Goal: Information Seeking & Learning: Check status

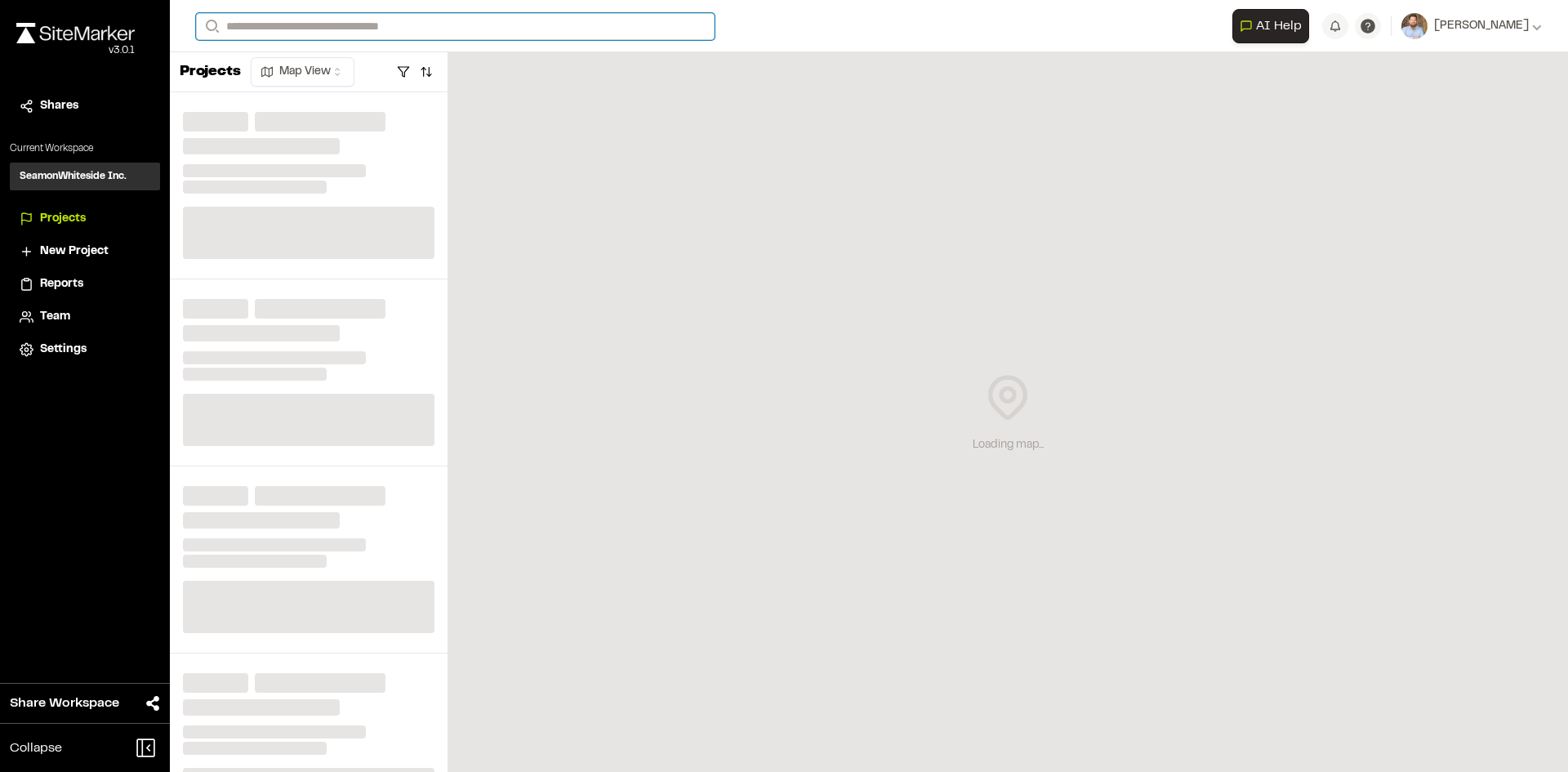
click at [319, 25] on input "Search" at bounding box center [455, 27] width 519 height 27
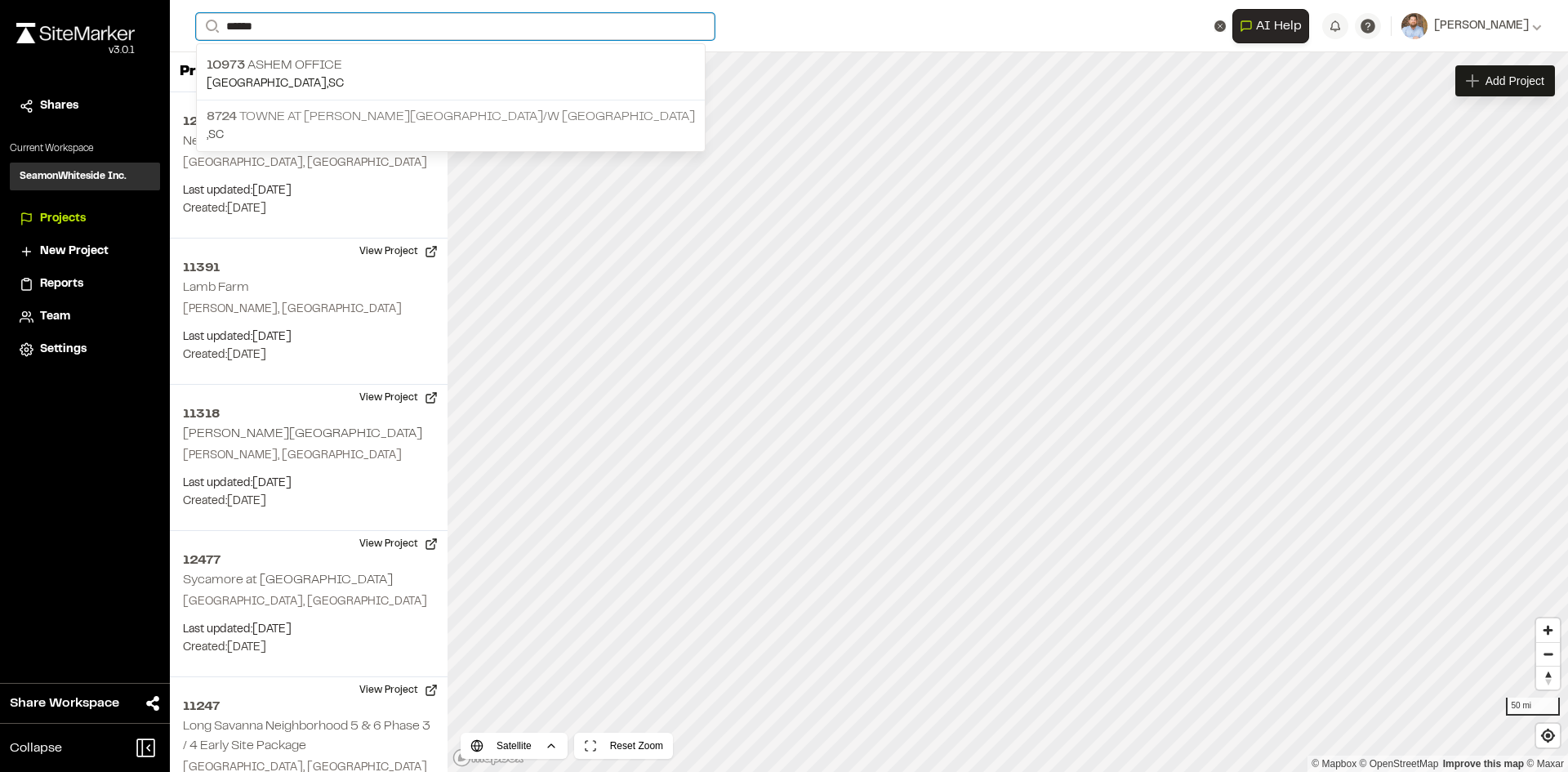
type input "*****"
click at [366, 107] on p "8724 Towne at Cooper River R/W Extension" at bounding box center [450, 117] width 488 height 19
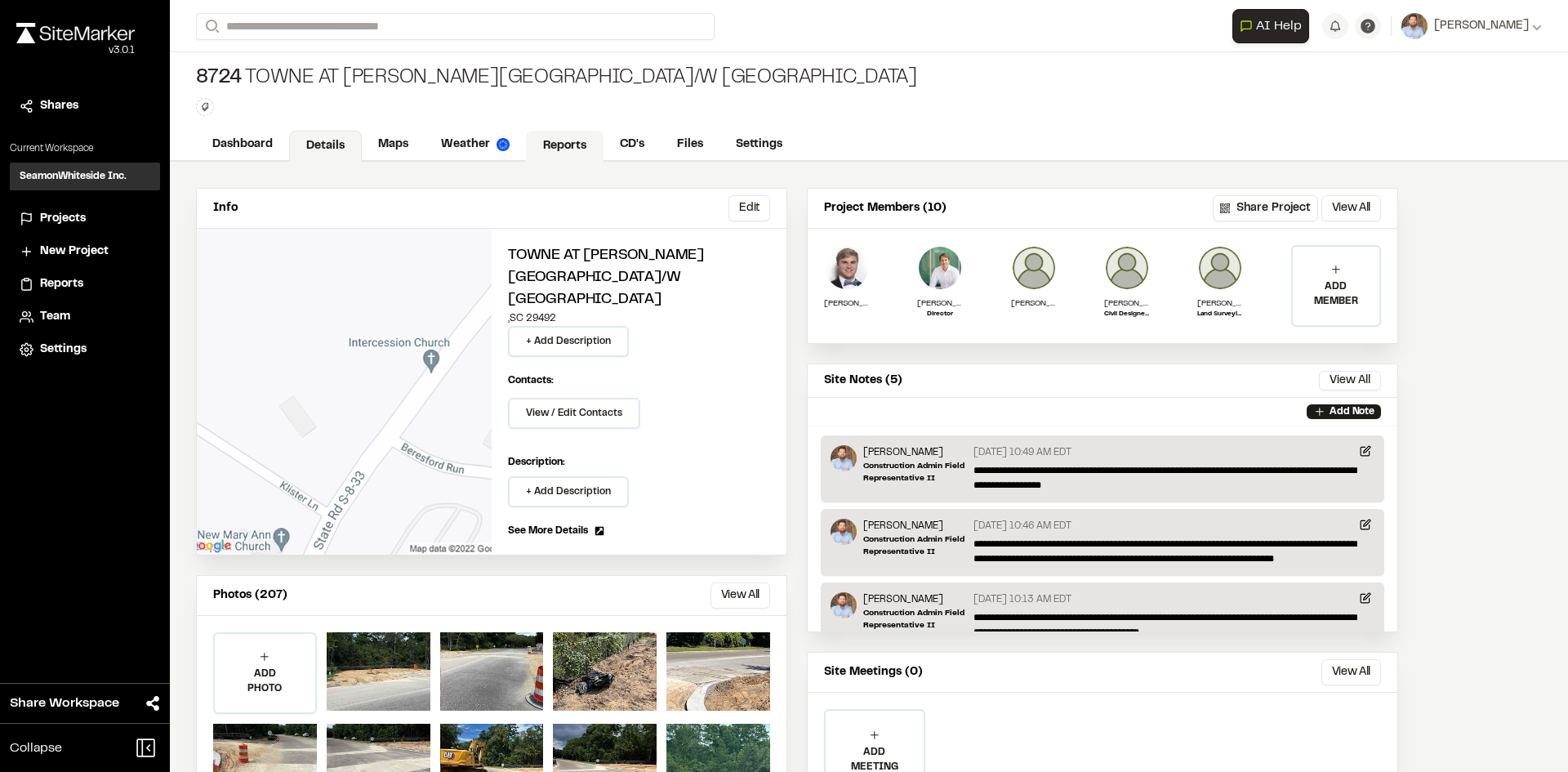
click at [557, 151] on link "Reports" at bounding box center [565, 146] width 78 height 31
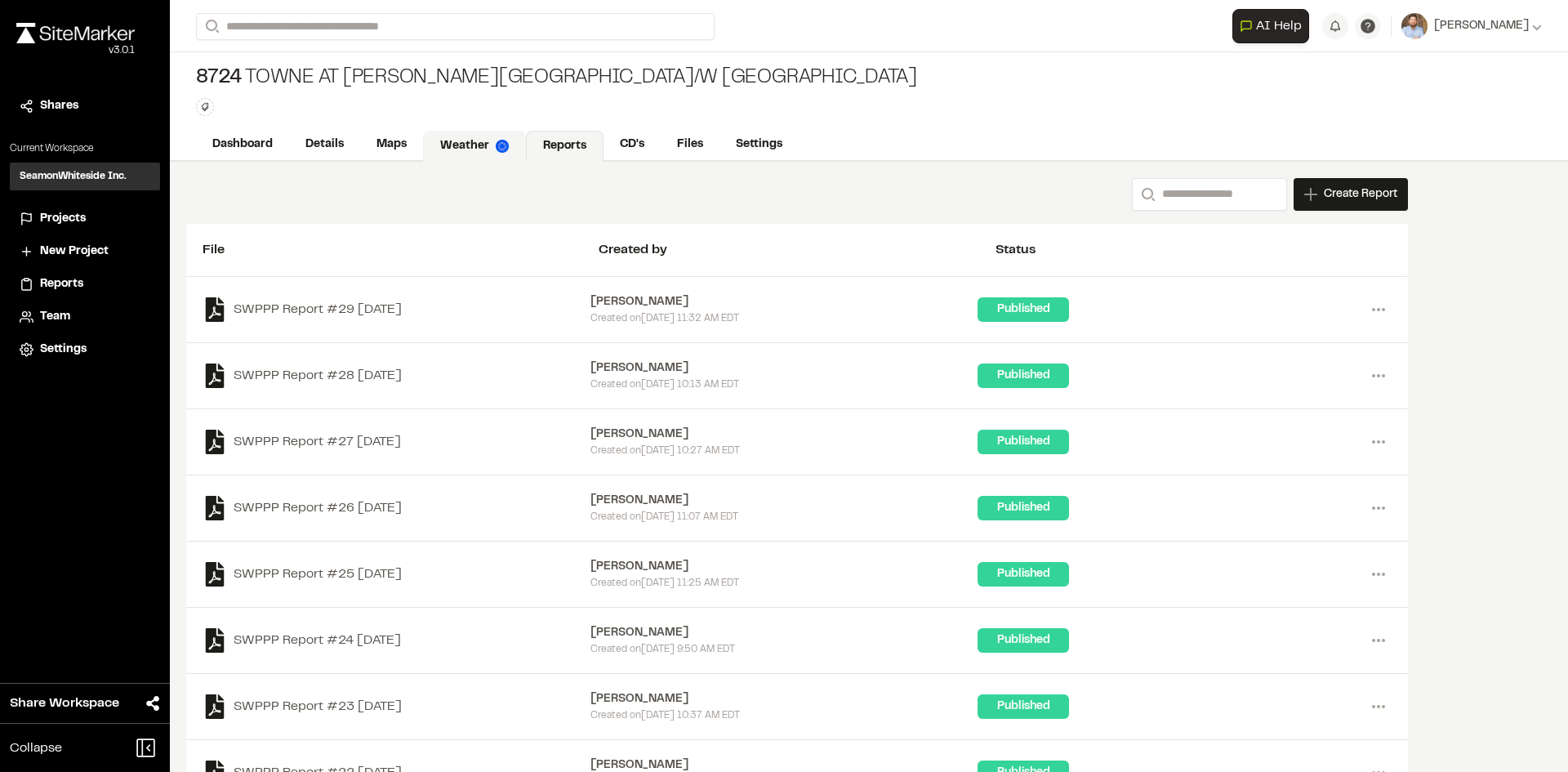
click at [477, 145] on link "Weather" at bounding box center [474, 146] width 103 height 31
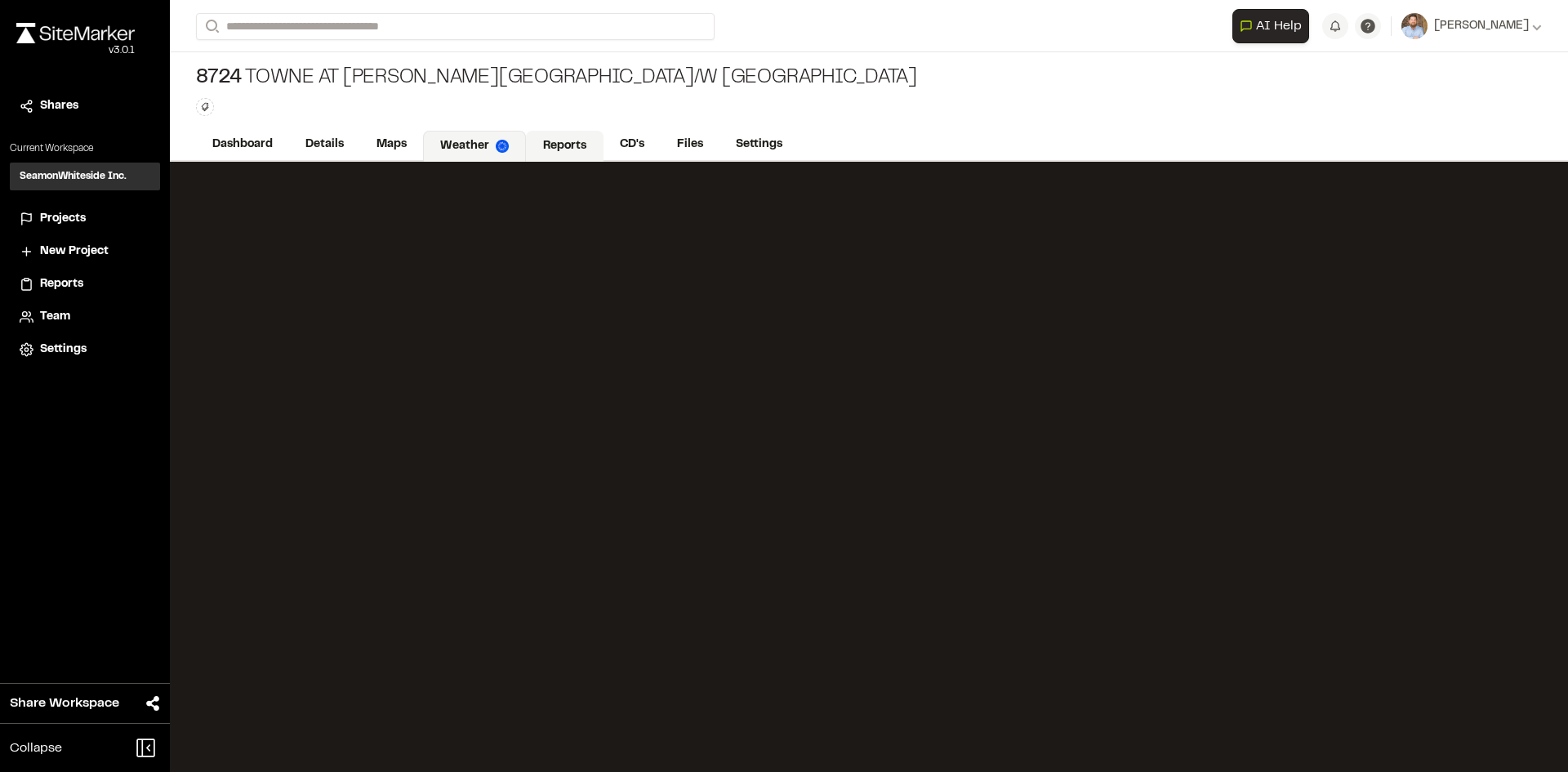
click at [575, 140] on link "Reports" at bounding box center [565, 146] width 78 height 31
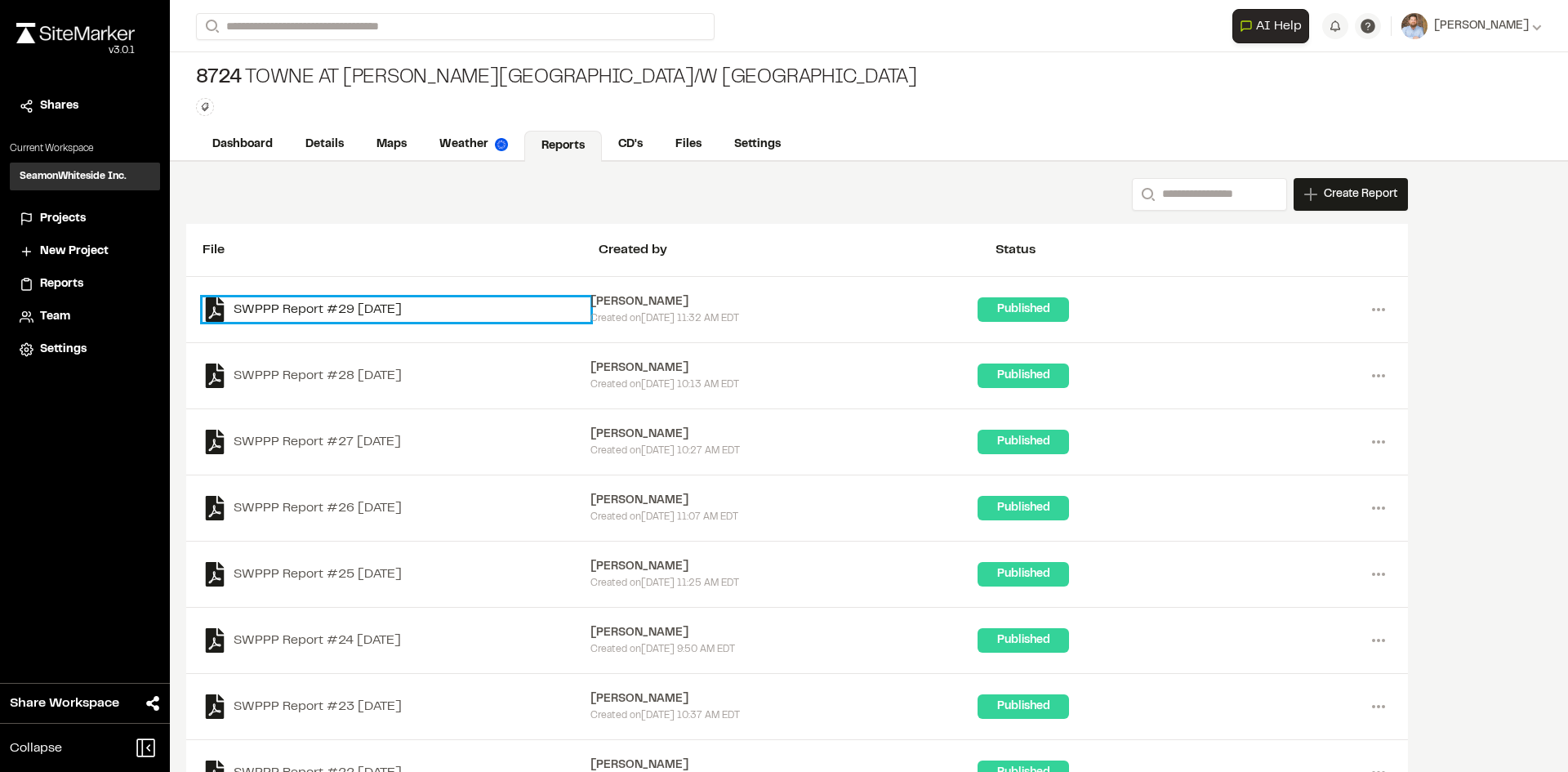
click at [365, 310] on link "SWPPP Report #29 2025-09-12" at bounding box center [396, 310] width 388 height 25
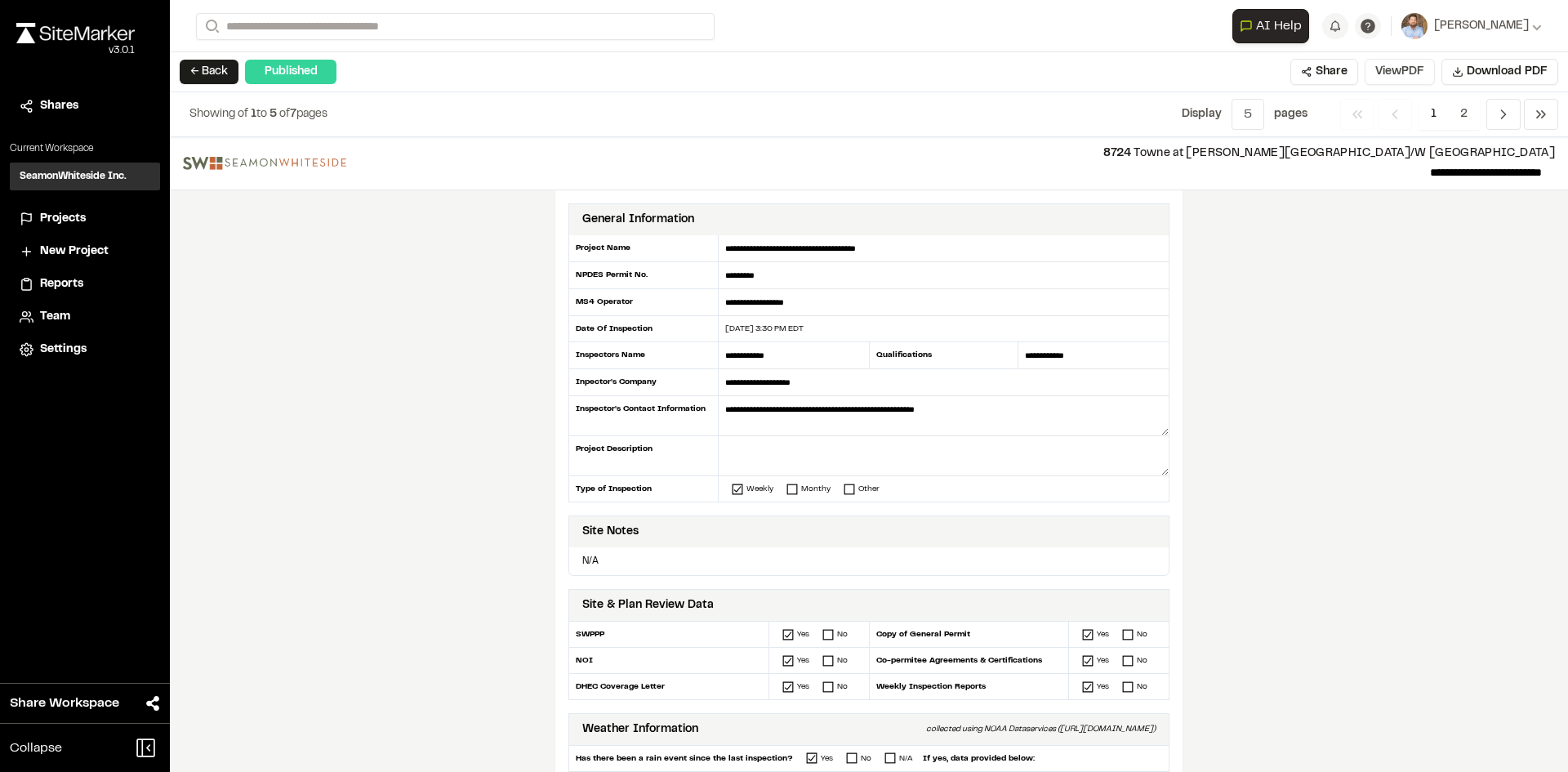
click at [1426, 74] on button "View PDF" at bounding box center [1399, 72] width 70 height 27
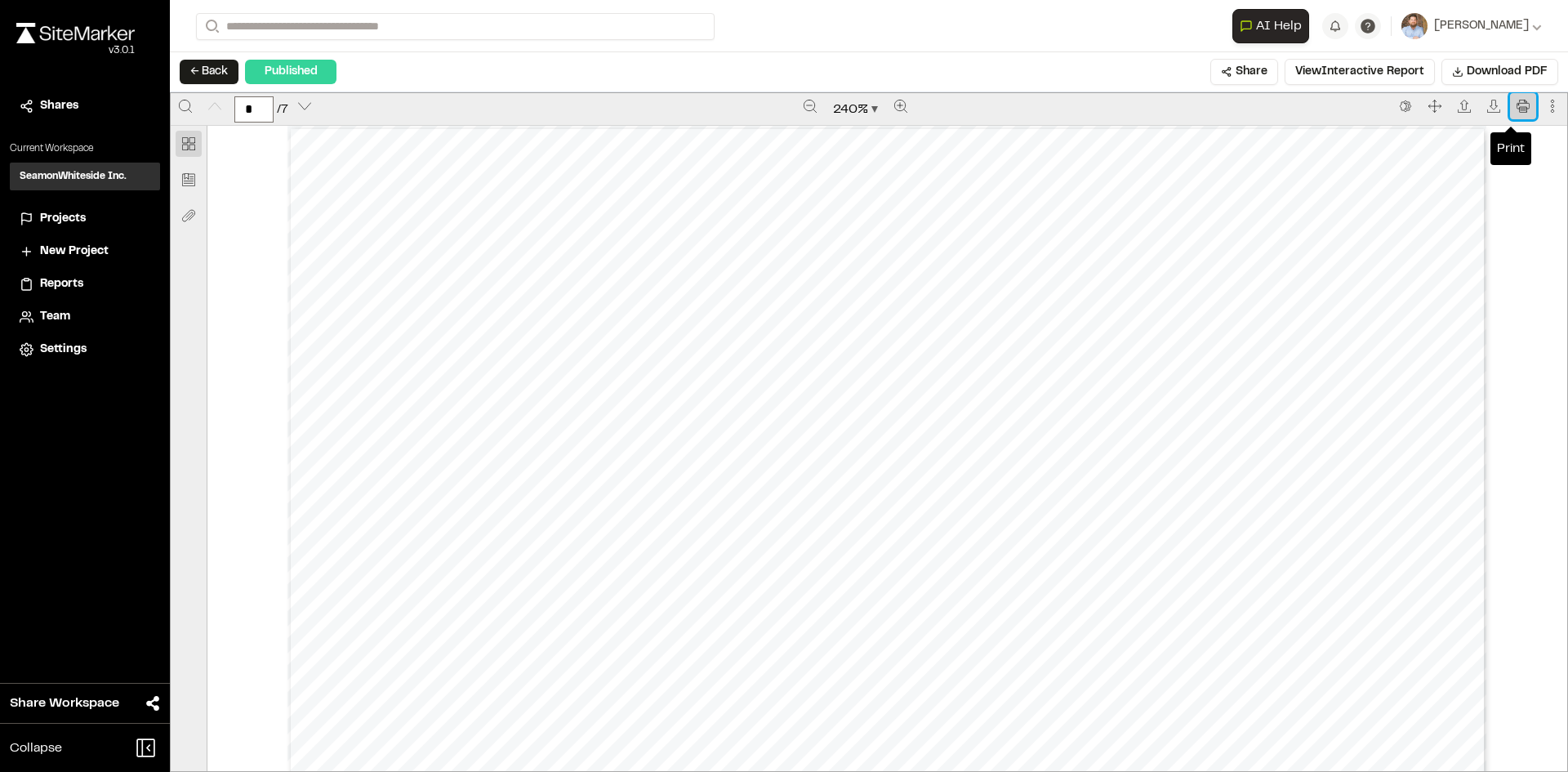
click at [1516, 105] on icon "Print" at bounding box center [1522, 106] width 13 height 13
click at [56, 215] on span "Projects" at bounding box center [63, 219] width 46 height 18
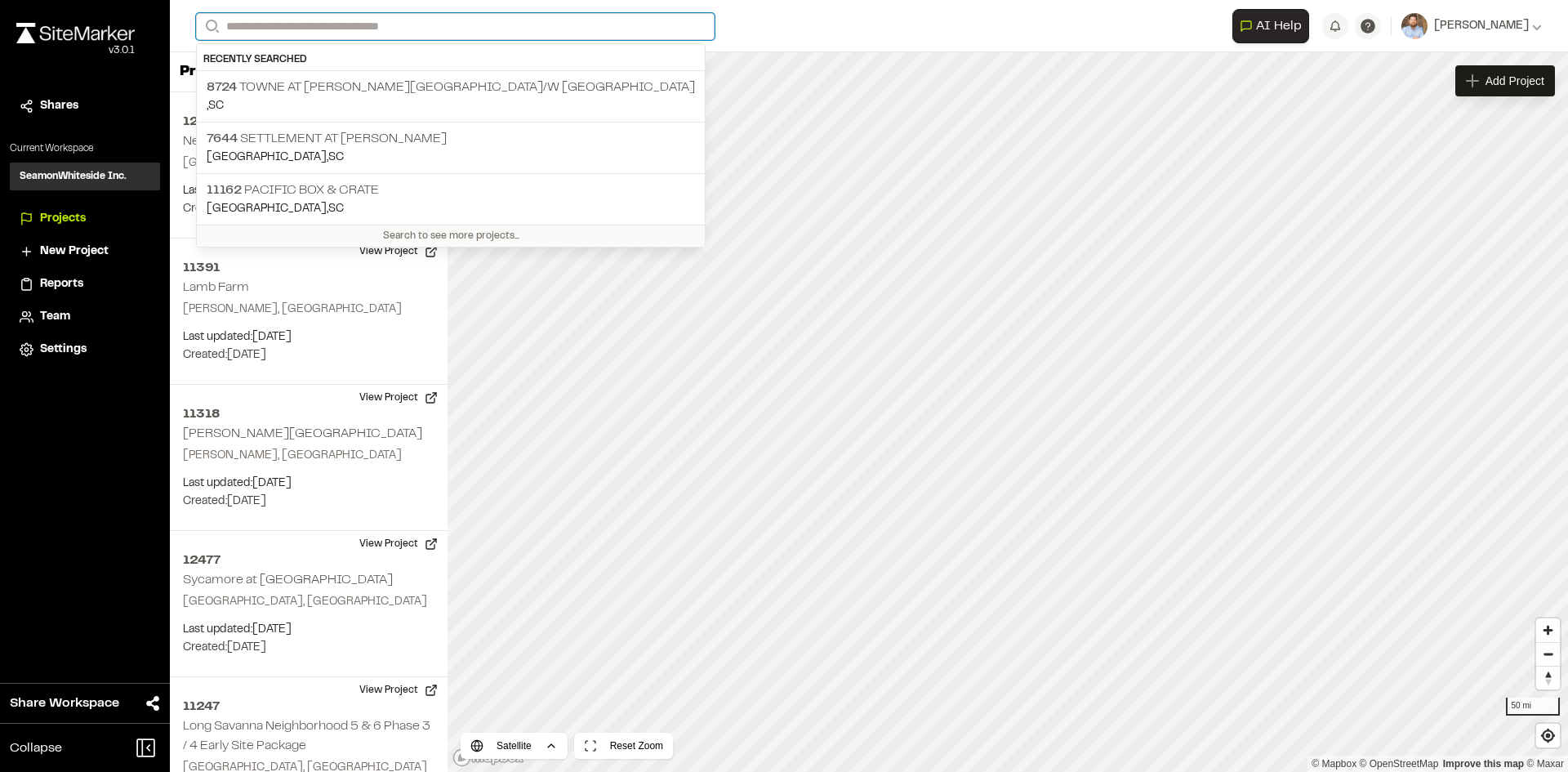
click at [269, 19] on input "Search" at bounding box center [455, 27] width 519 height 27
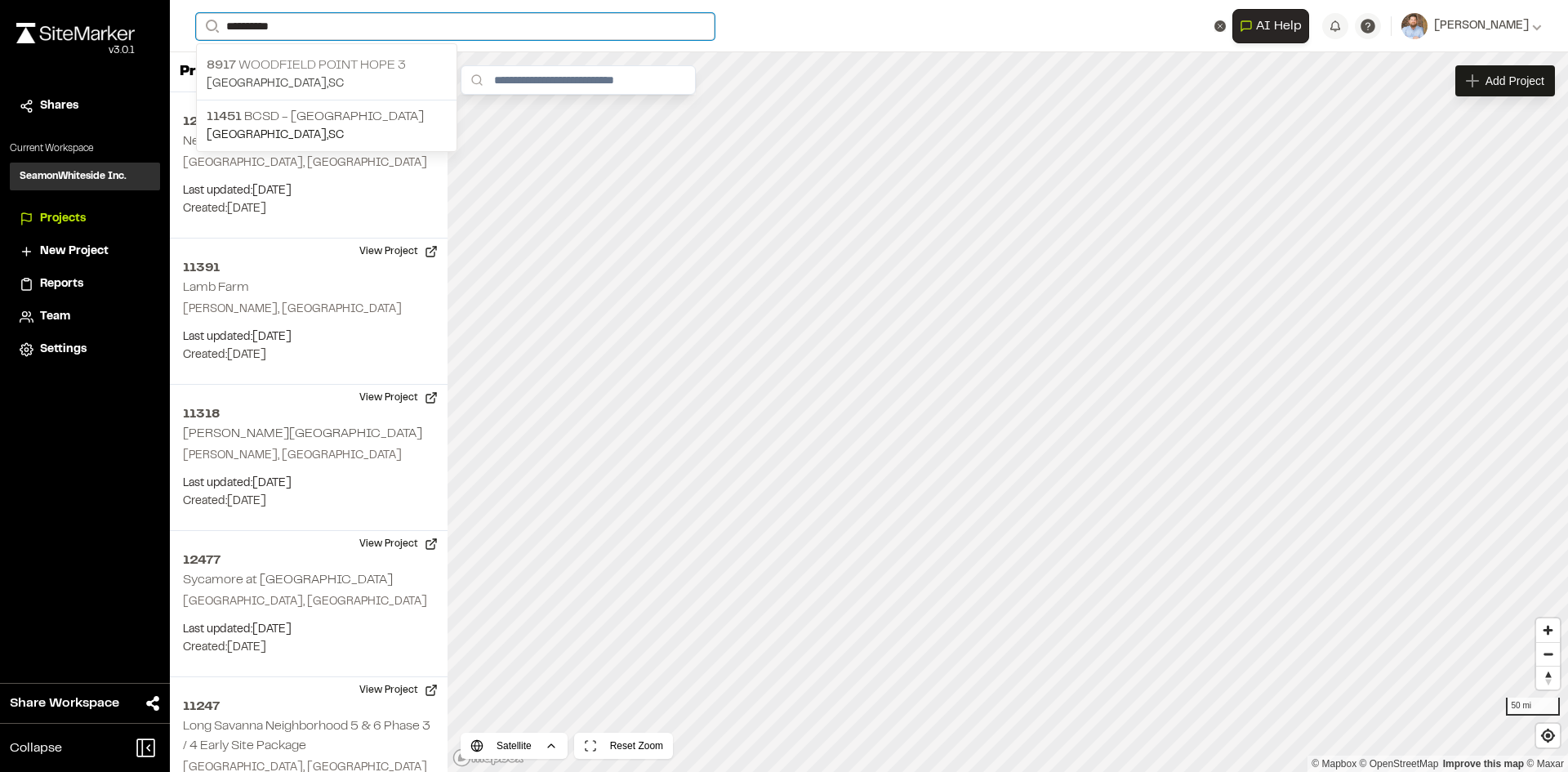
type input "**********"
click at [304, 56] on p "8917 Woodfield Point Hope 3" at bounding box center [326, 66] width 240 height 19
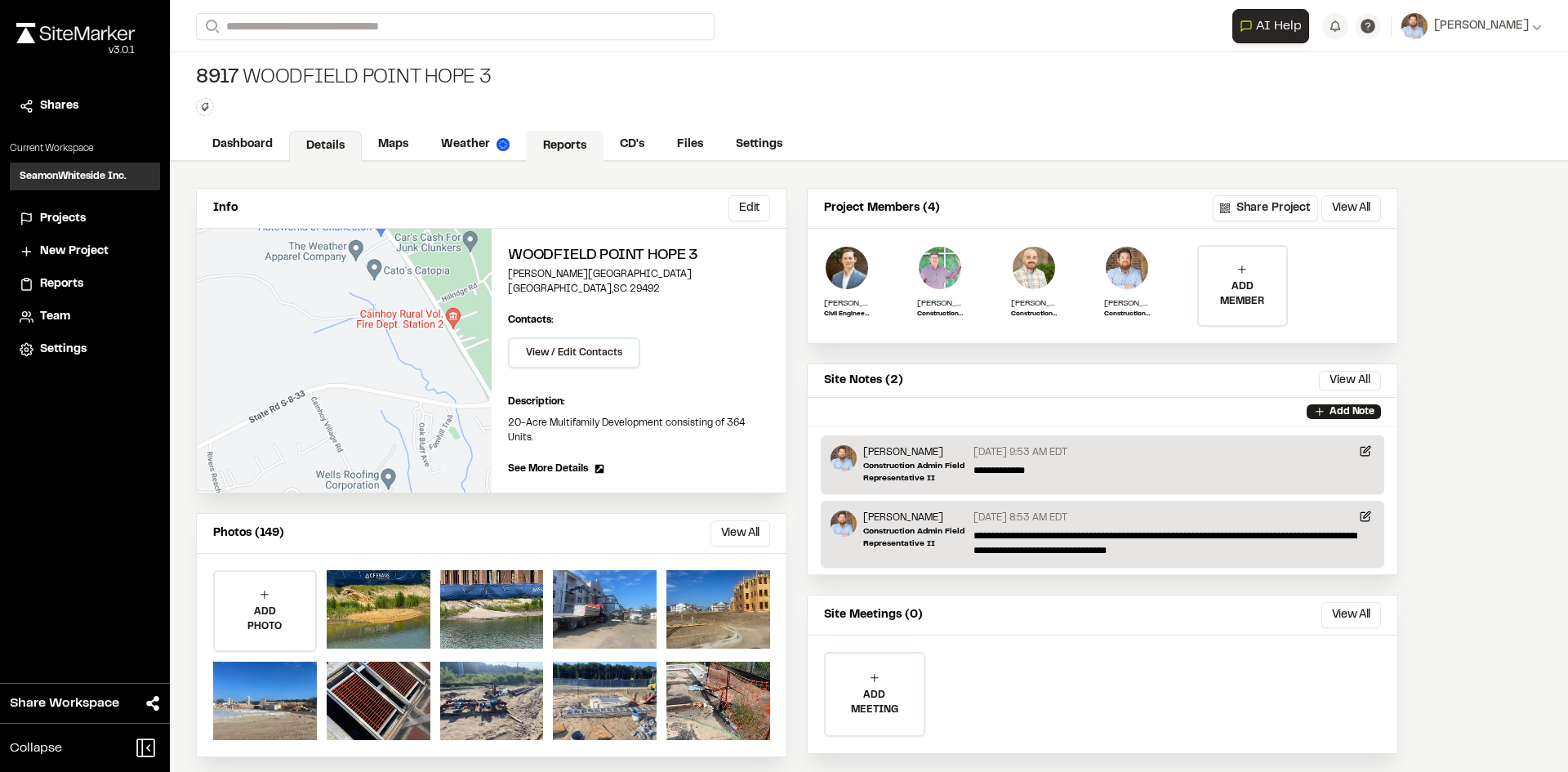
click at [563, 140] on link "Reports" at bounding box center [565, 146] width 78 height 31
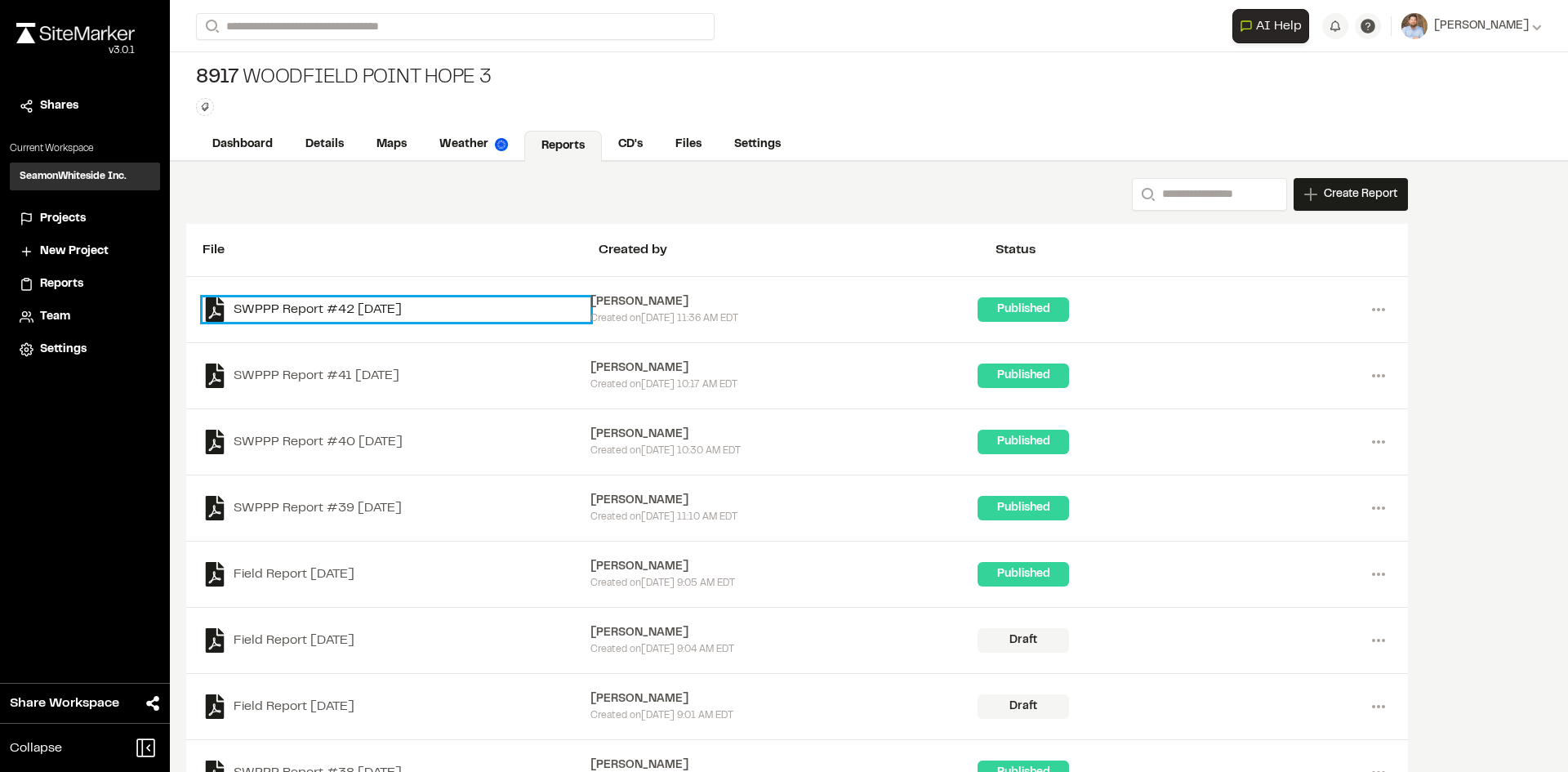
click at [395, 306] on link "SWPPP Report #42 2025-09-12" at bounding box center [396, 310] width 388 height 25
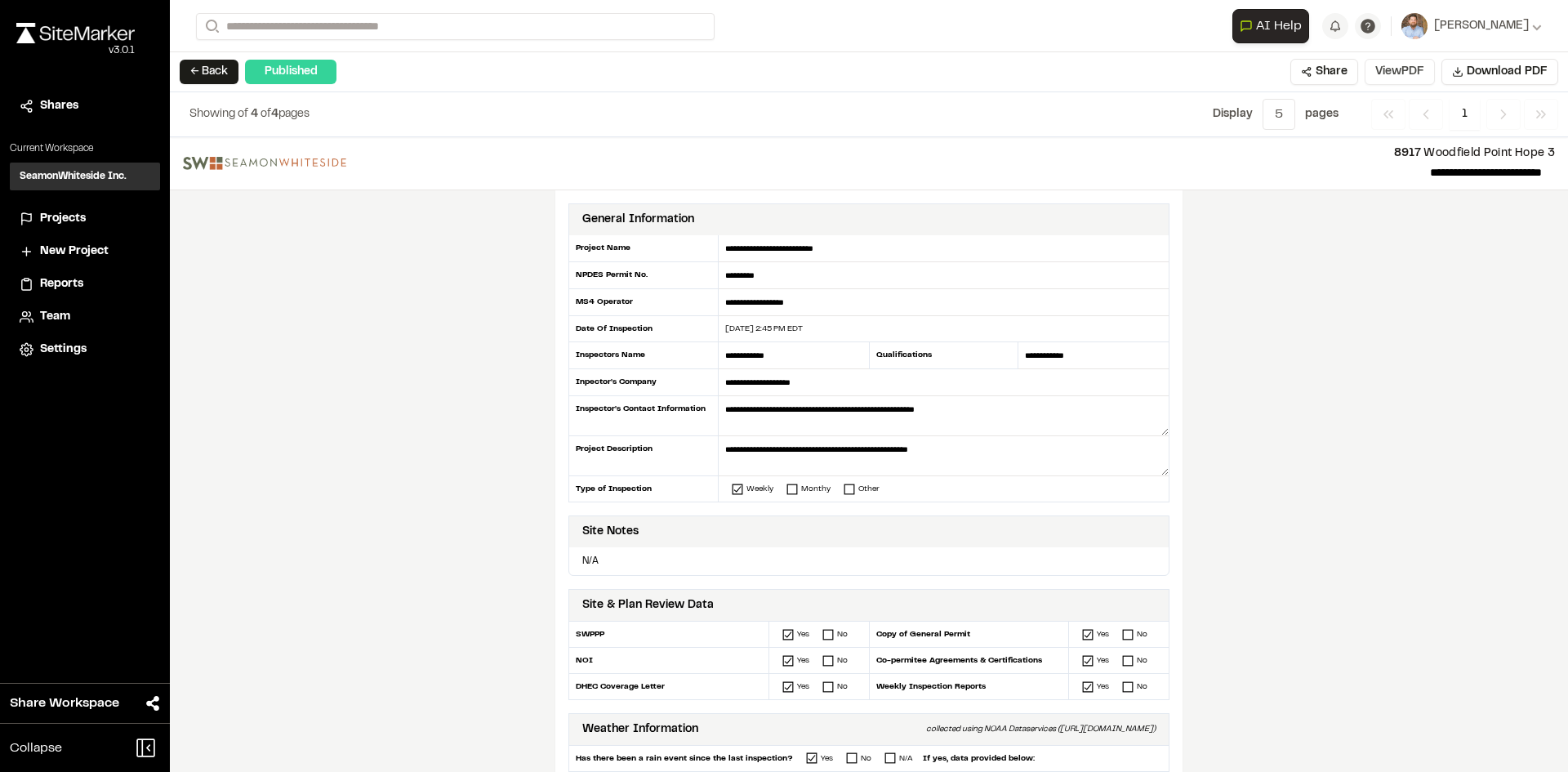
click at [1405, 79] on button "View PDF" at bounding box center [1399, 72] width 70 height 27
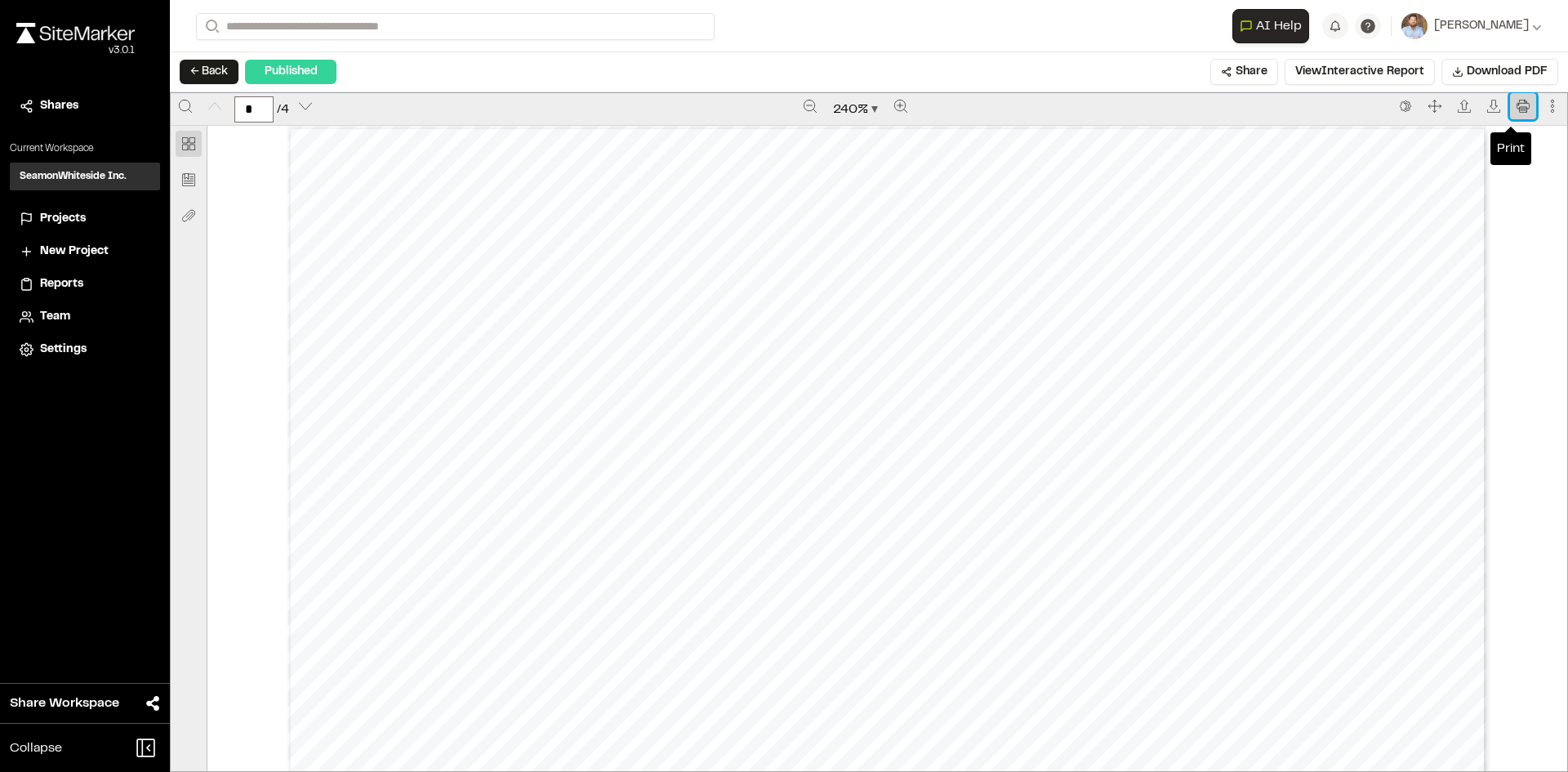
click at [1520, 104] on button "Print" at bounding box center [1523, 106] width 27 height 27
click at [67, 222] on span "Projects" at bounding box center [63, 219] width 46 height 18
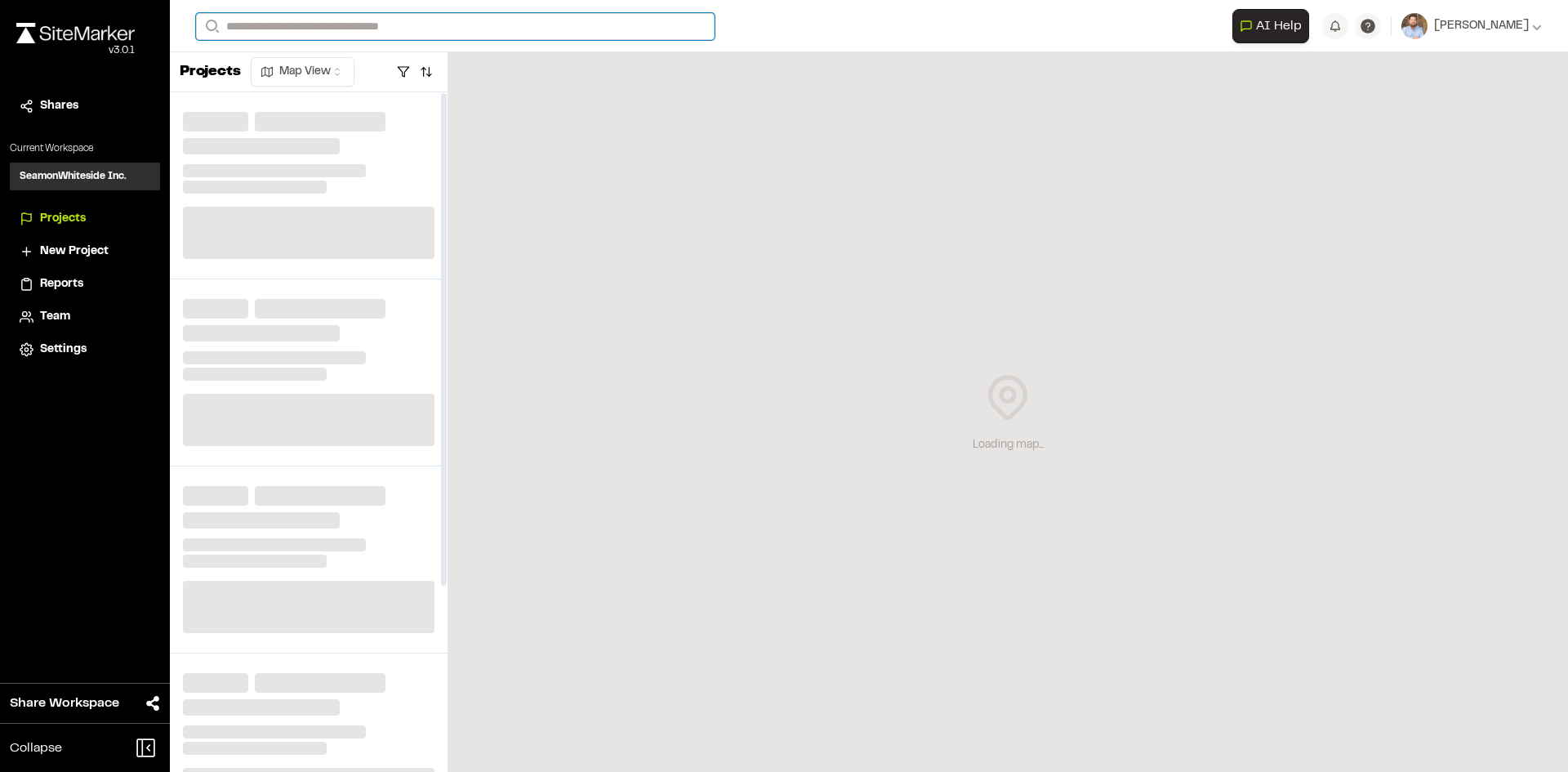
click at [335, 21] on input "Search" at bounding box center [455, 27] width 519 height 27
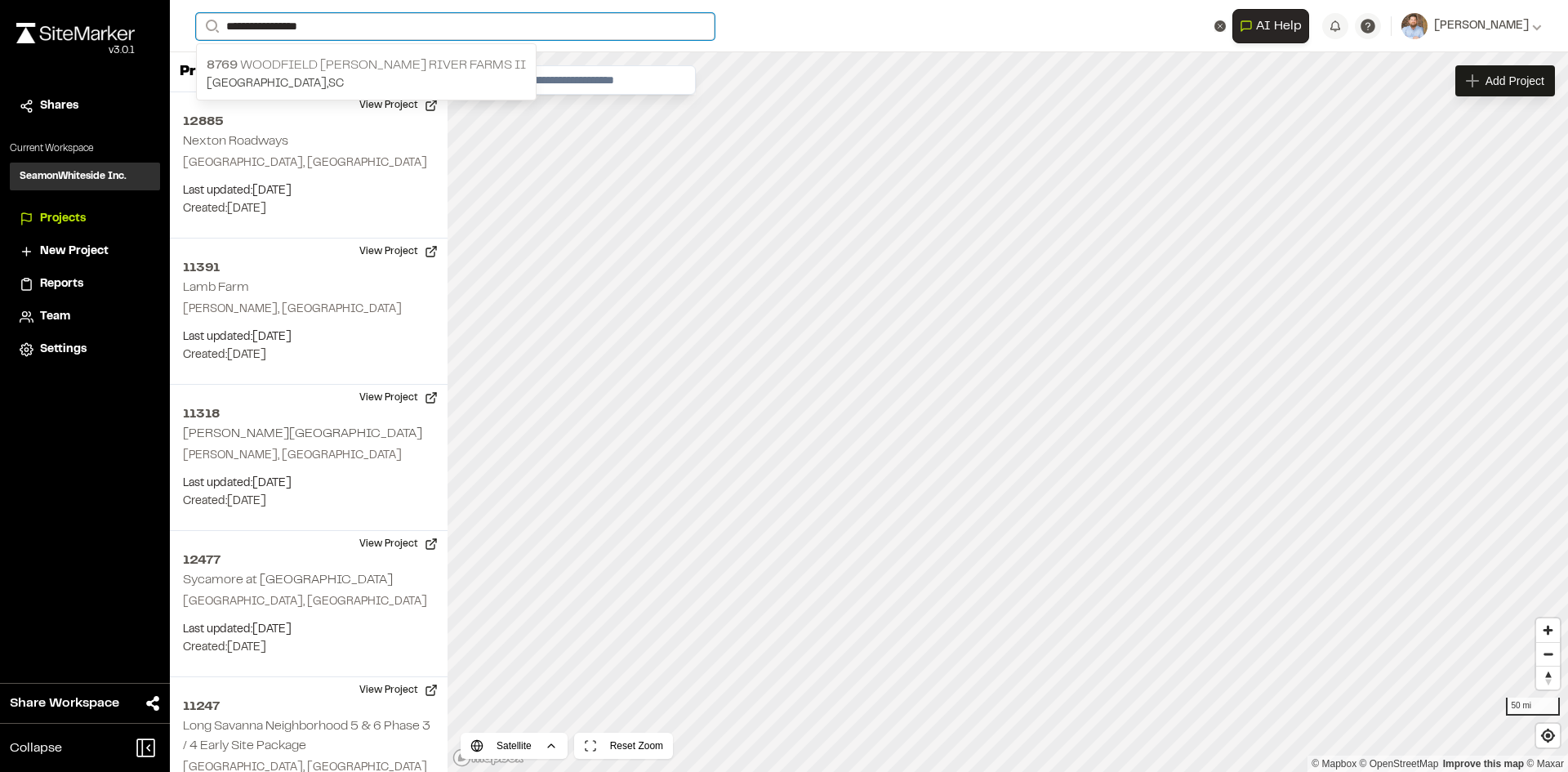
type input "**********"
click at [375, 75] on p "Charleston , SC" at bounding box center [365, 84] width 319 height 18
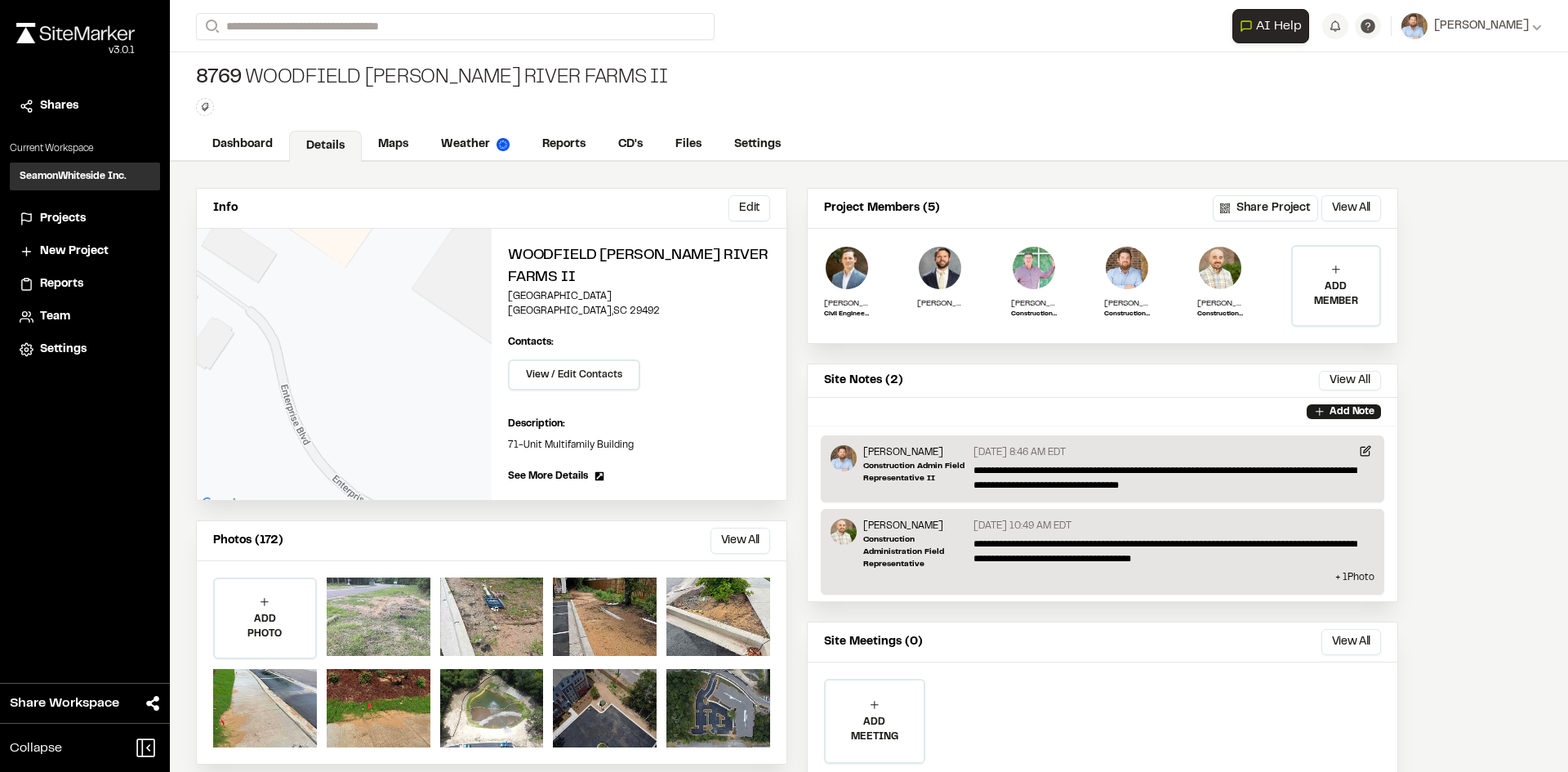
click at [394, 614] on div at bounding box center [378, 616] width 104 height 79
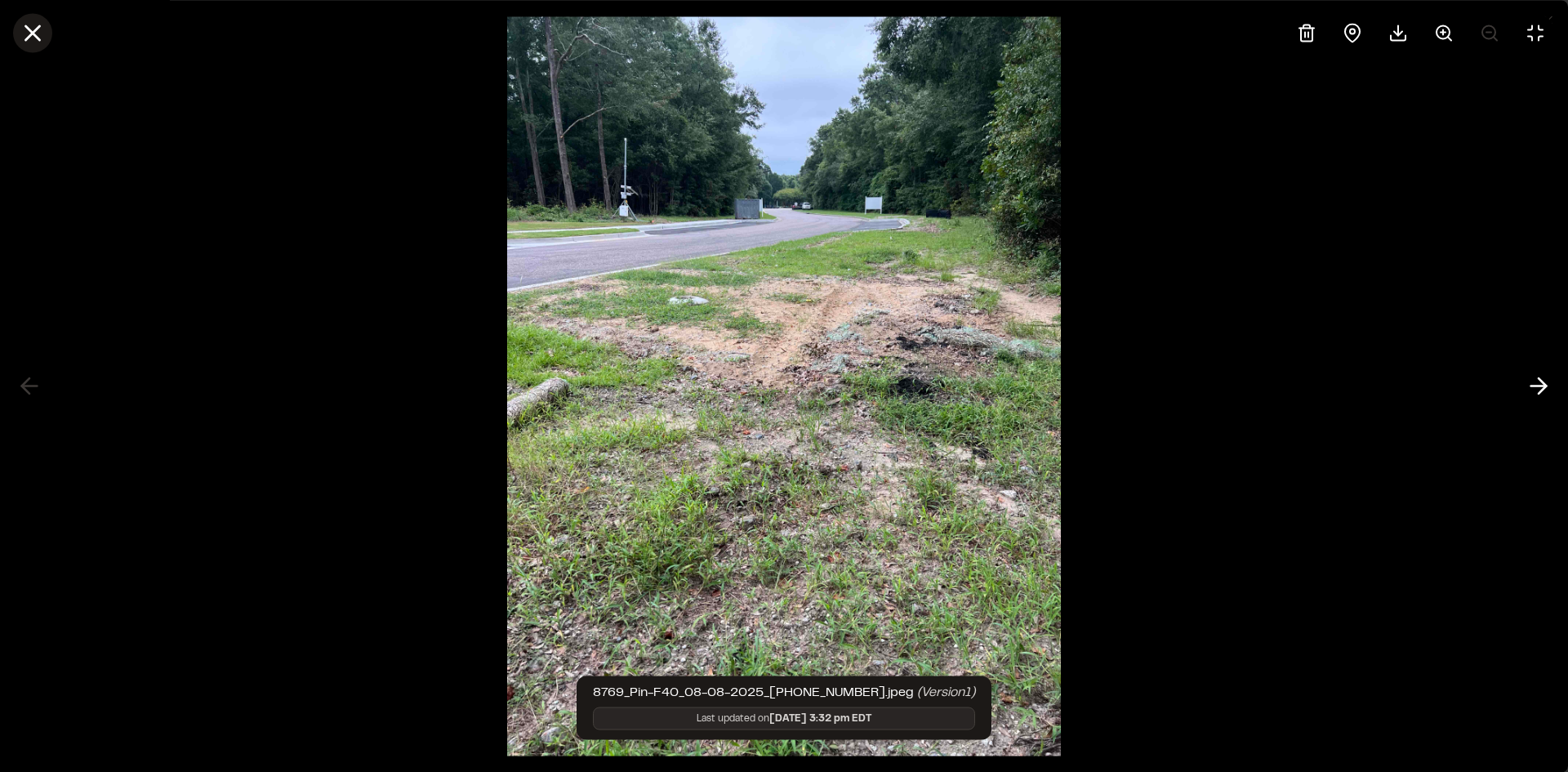
click at [35, 28] on line at bounding box center [34, 34] width 14 height 14
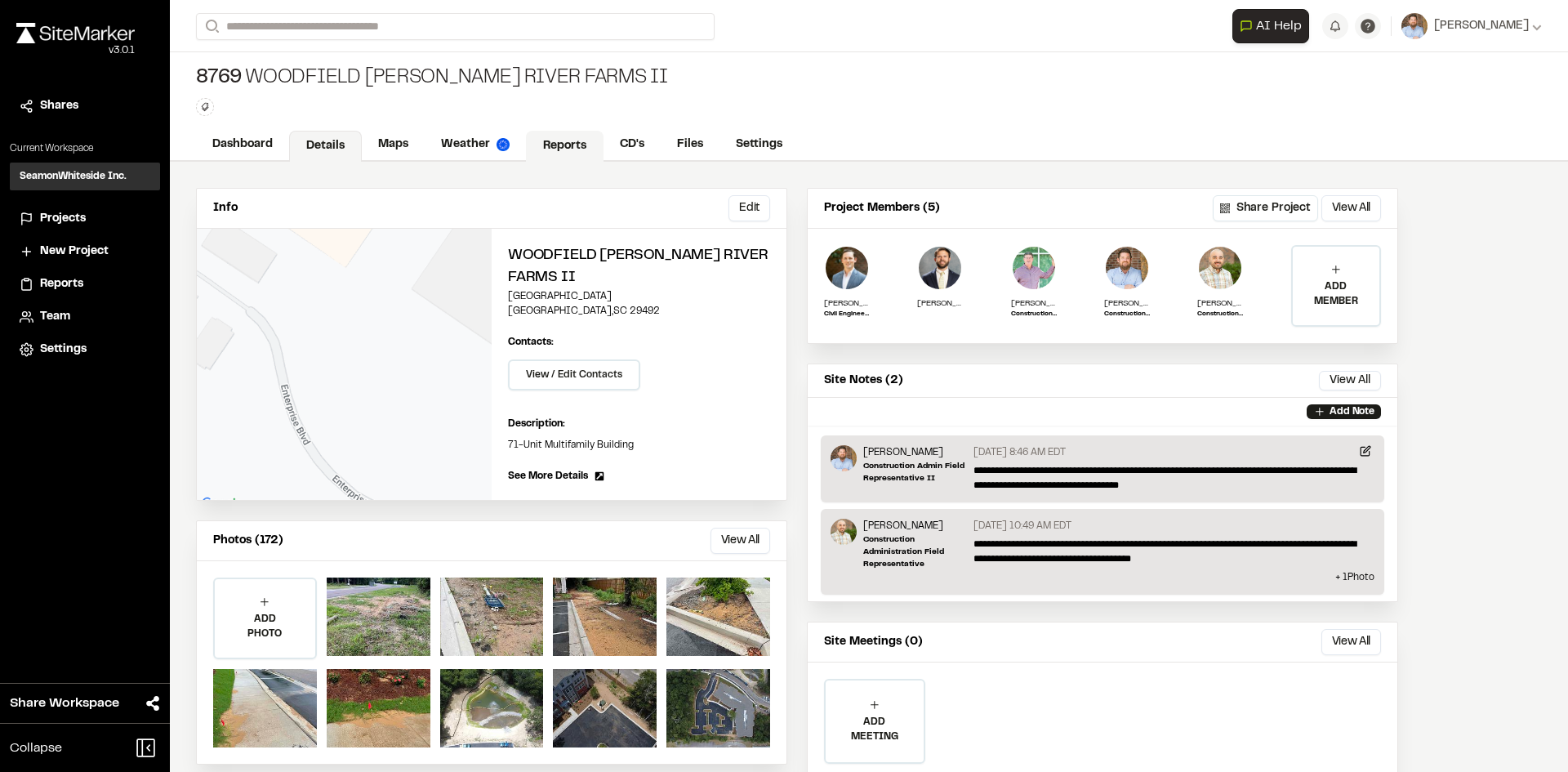
click at [567, 143] on link "Reports" at bounding box center [565, 146] width 78 height 31
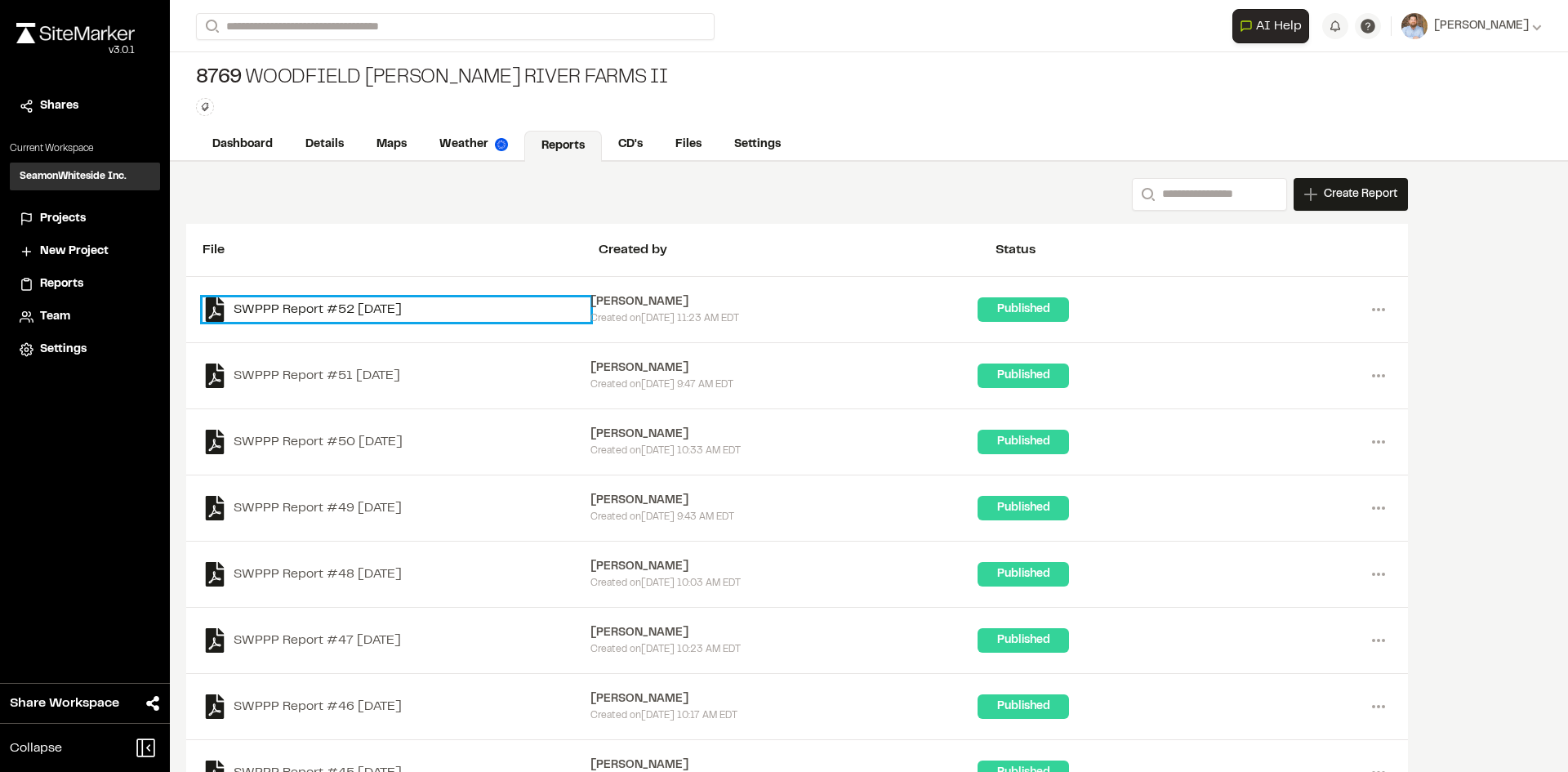
click at [383, 308] on link "SWPPP Report #52 2025-08-15" at bounding box center [396, 310] width 388 height 25
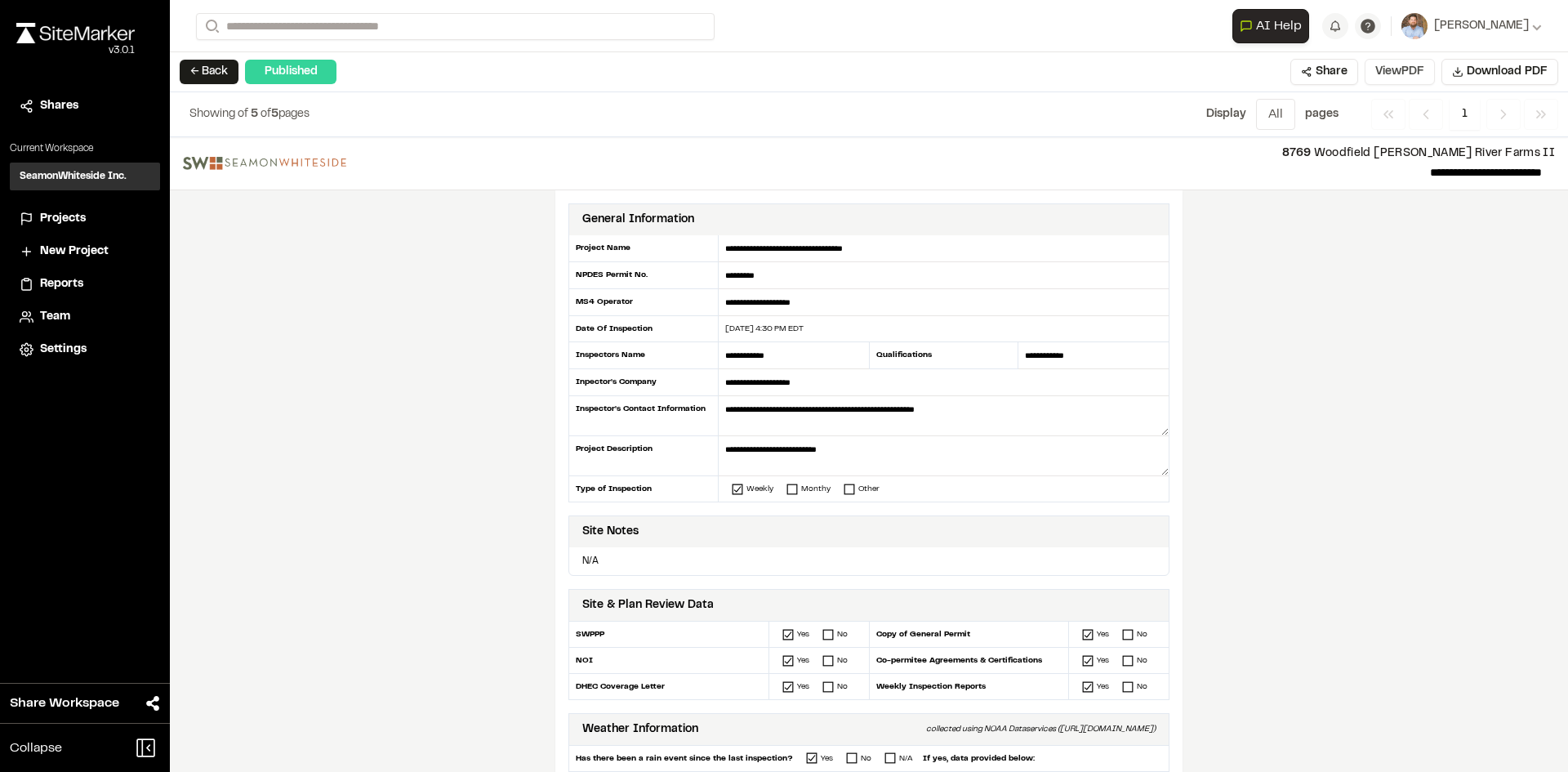
click at [1422, 65] on button "View PDF" at bounding box center [1399, 72] width 70 height 27
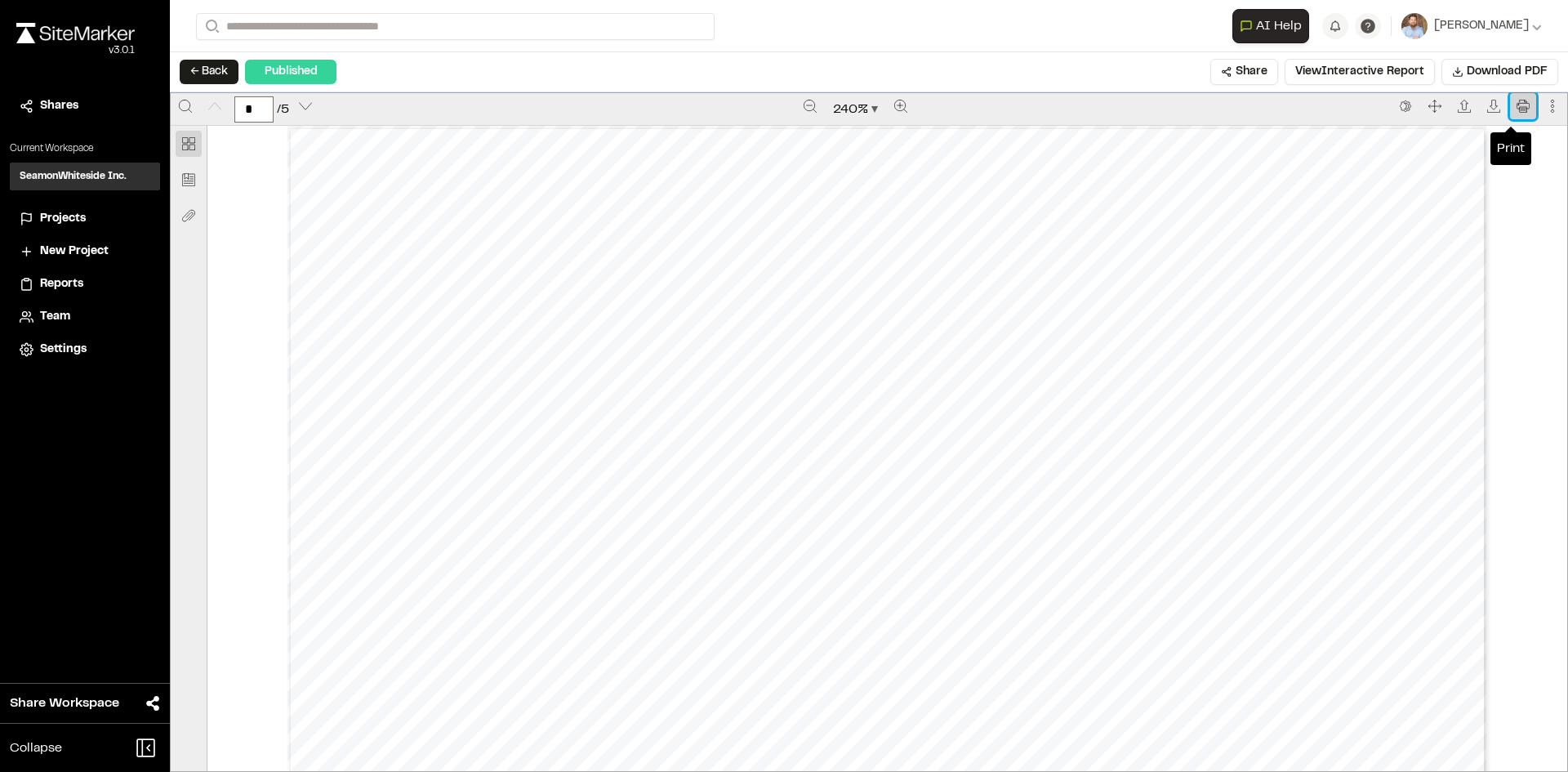
click at [1517, 105] on button "Print" at bounding box center [1523, 106] width 27 height 27
type input "*"
drag, startPoint x: 71, startPoint y: 215, endPoint x: 138, endPoint y: 204, distance: 67.9
click at [71, 215] on span "Projects" at bounding box center [63, 219] width 46 height 18
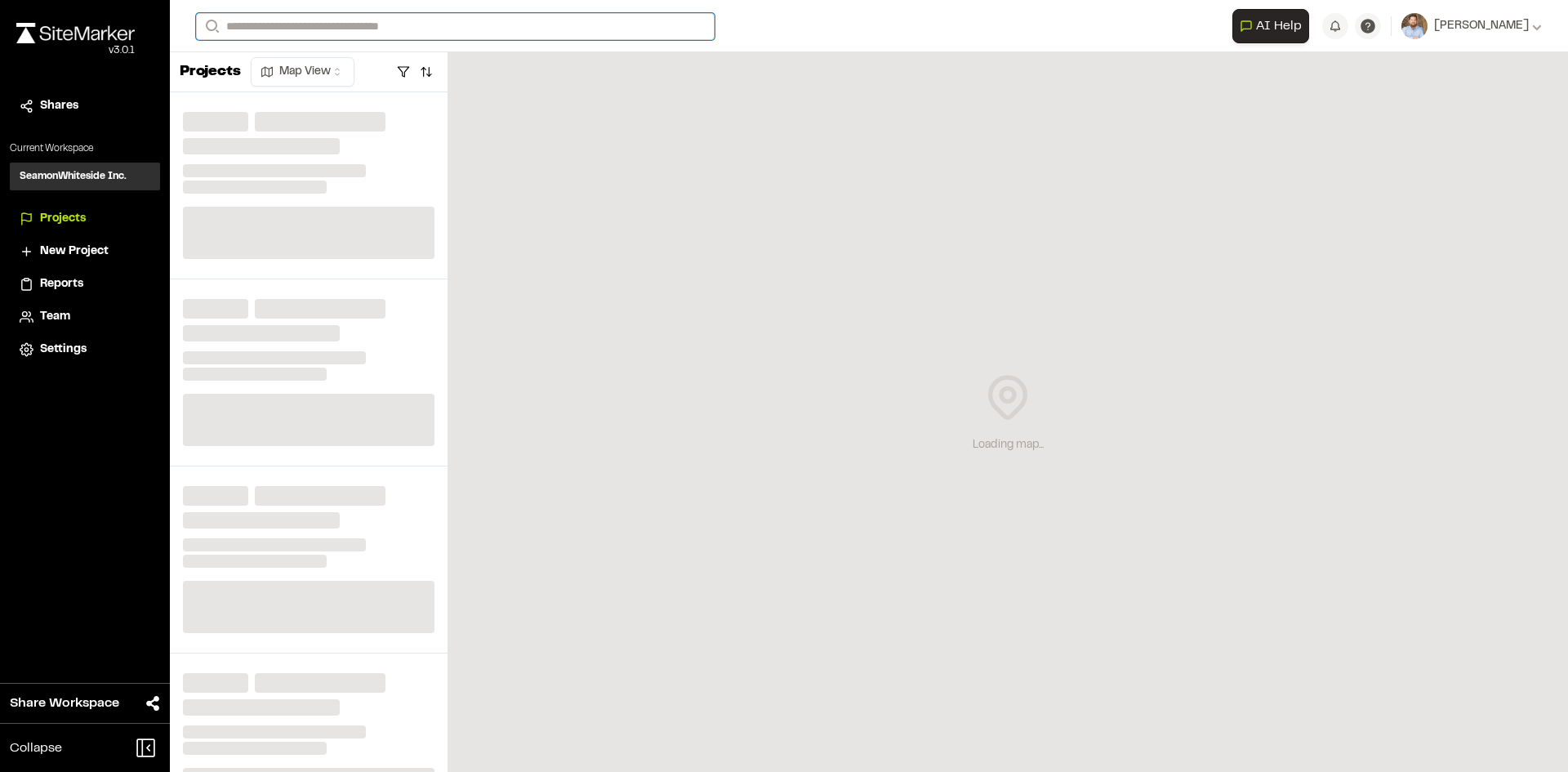
click at [343, 27] on input "Search" at bounding box center [455, 27] width 519 height 27
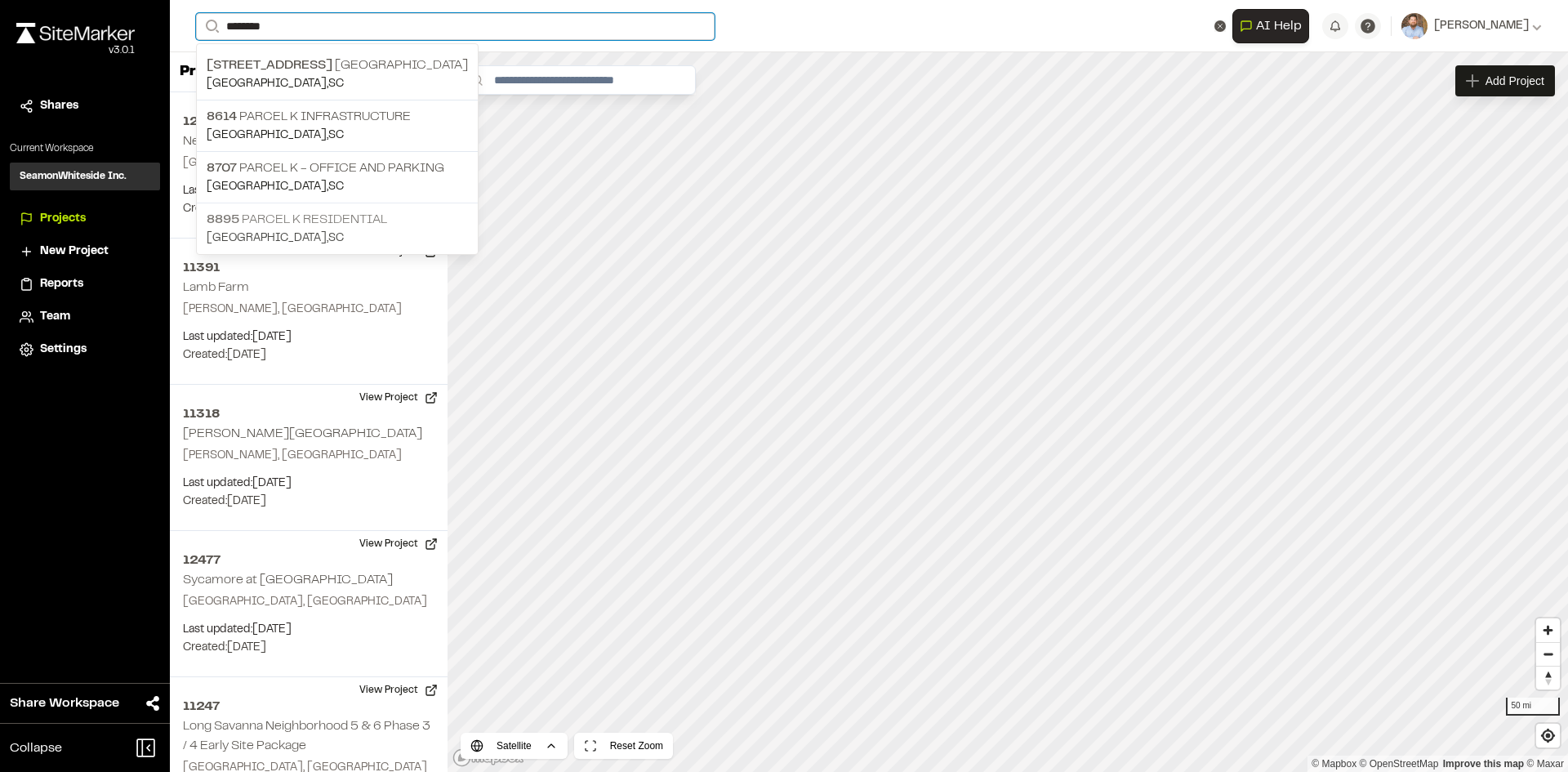
type input "********"
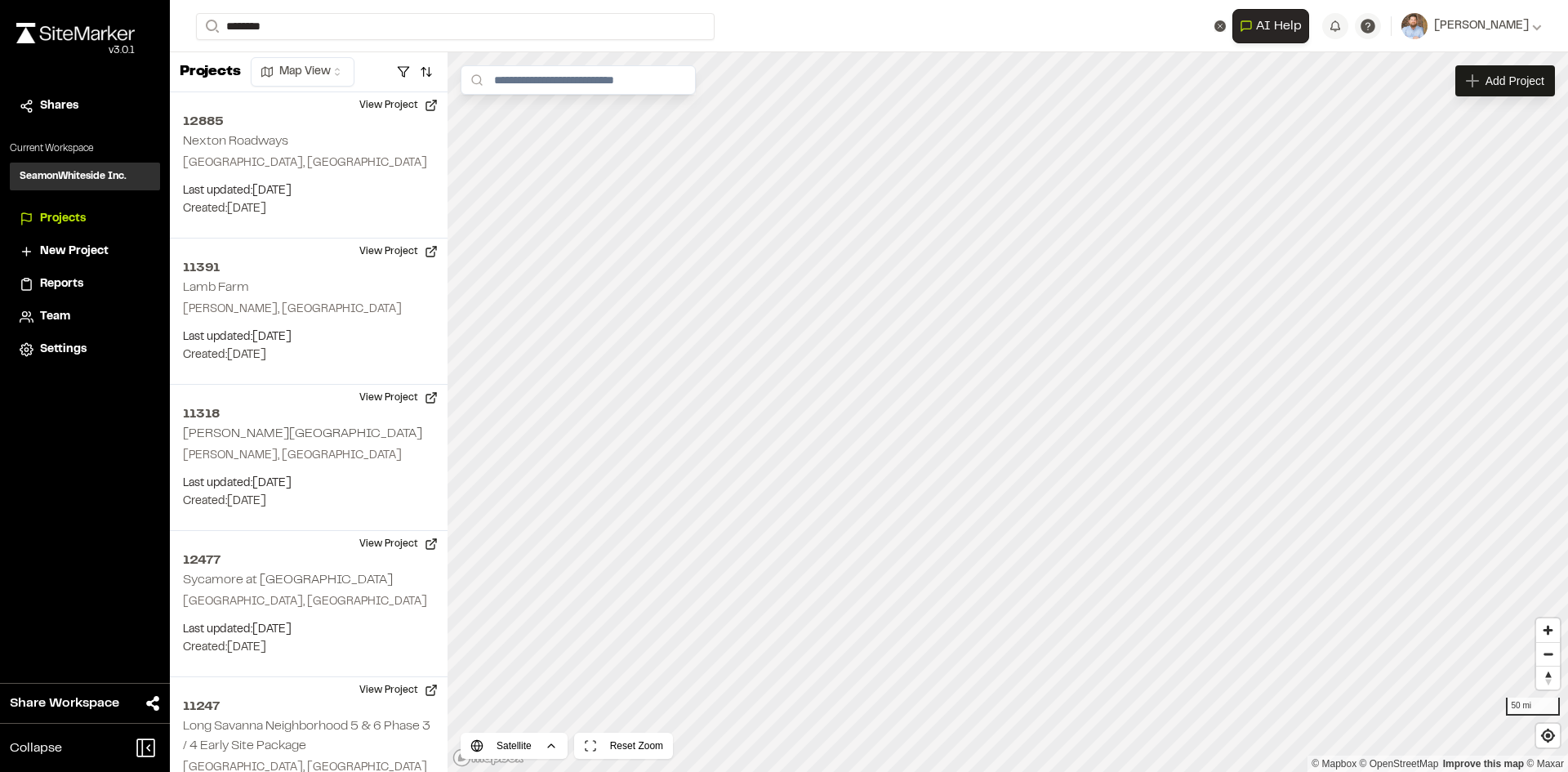
click at [355, 220] on p "8895 Parcel K Residential" at bounding box center [336, 220] width 261 height 19
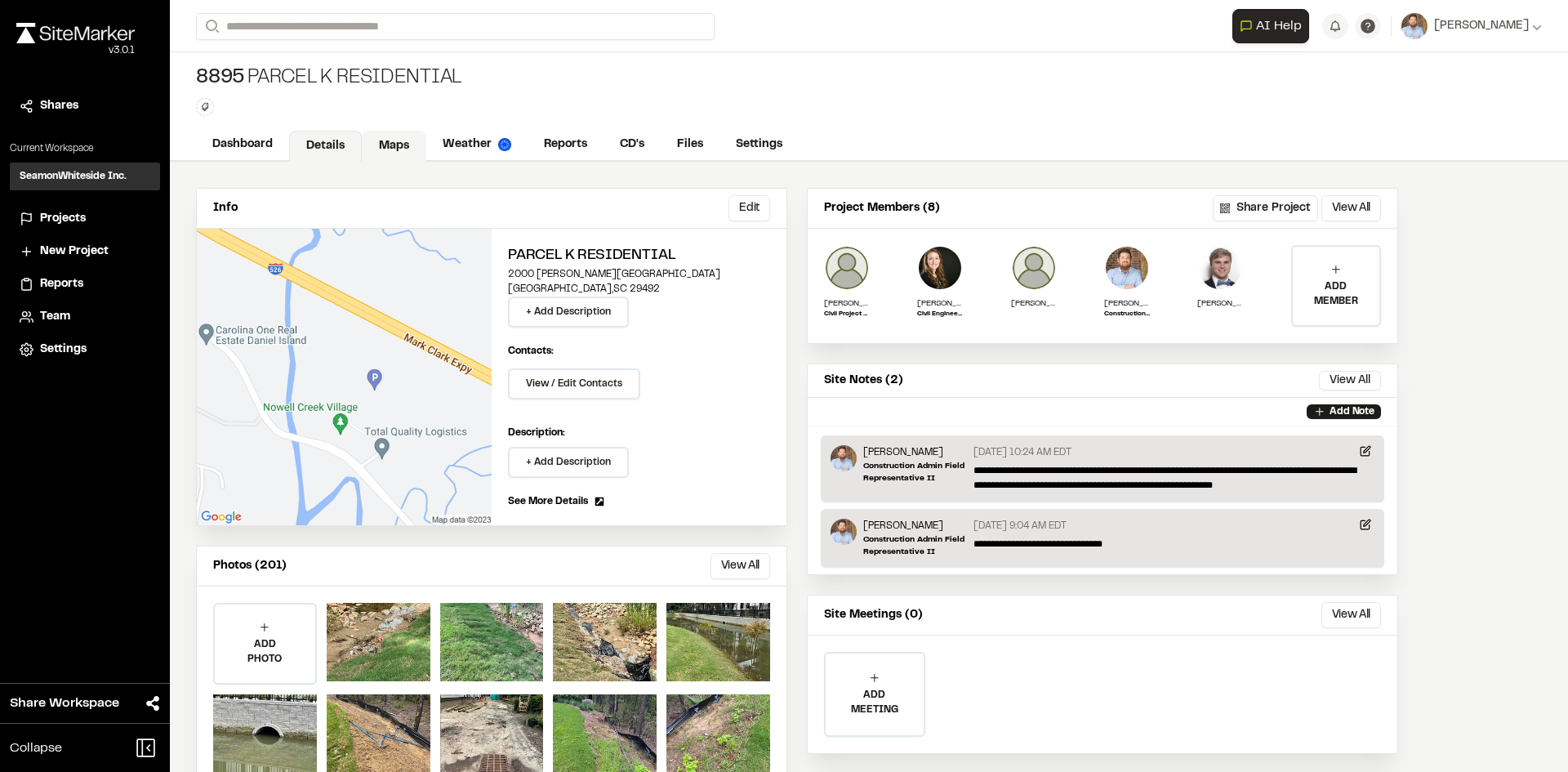
click at [403, 147] on link "Maps" at bounding box center [394, 146] width 65 height 31
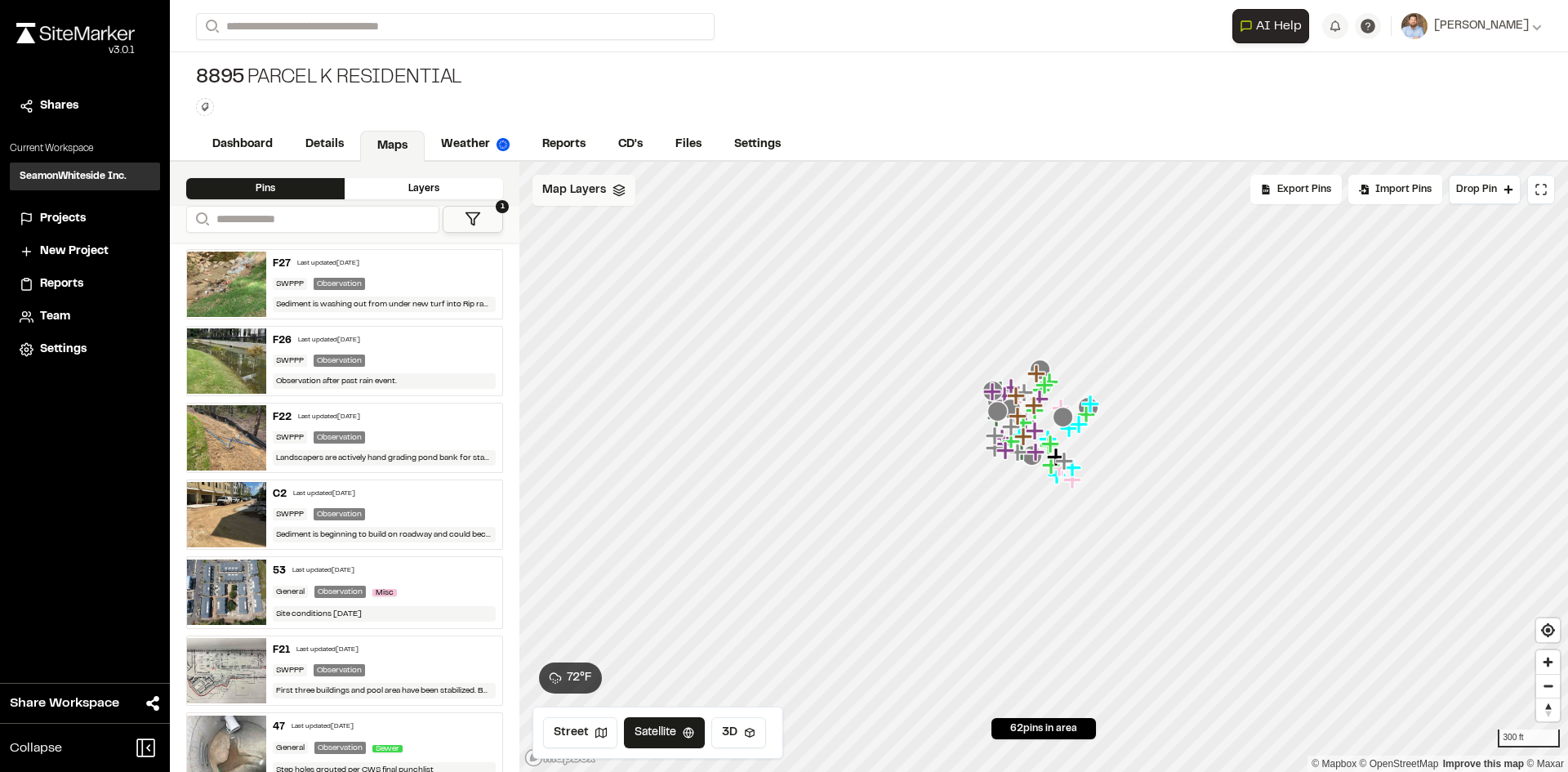
click at [595, 196] on span "Map Layers" at bounding box center [574, 190] width 64 height 18
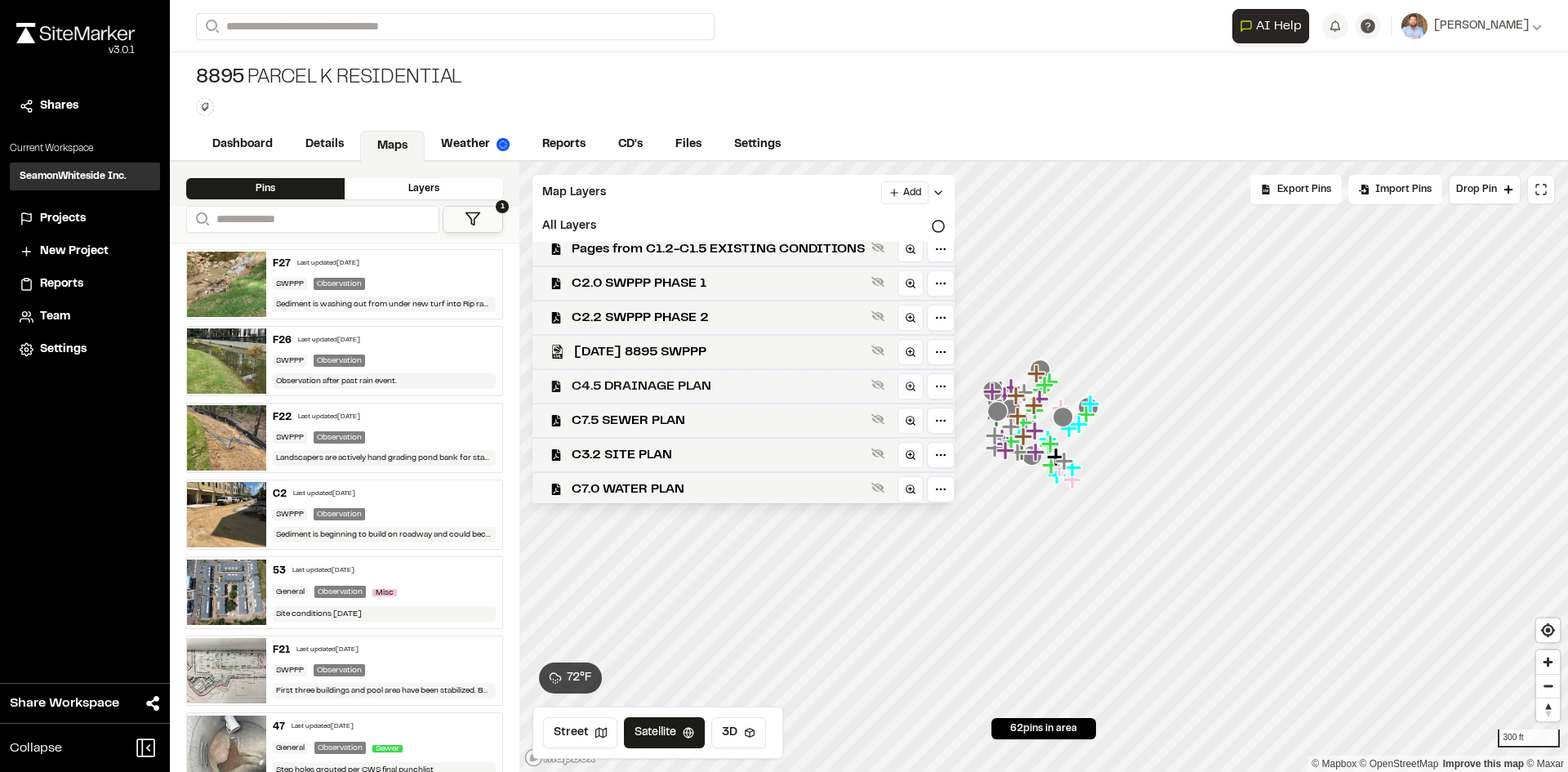
scroll to position [13, 0]
click at [700, 379] on span "C4.5 DRAINAGE PLAN" at bounding box center [718, 384] width 293 height 19
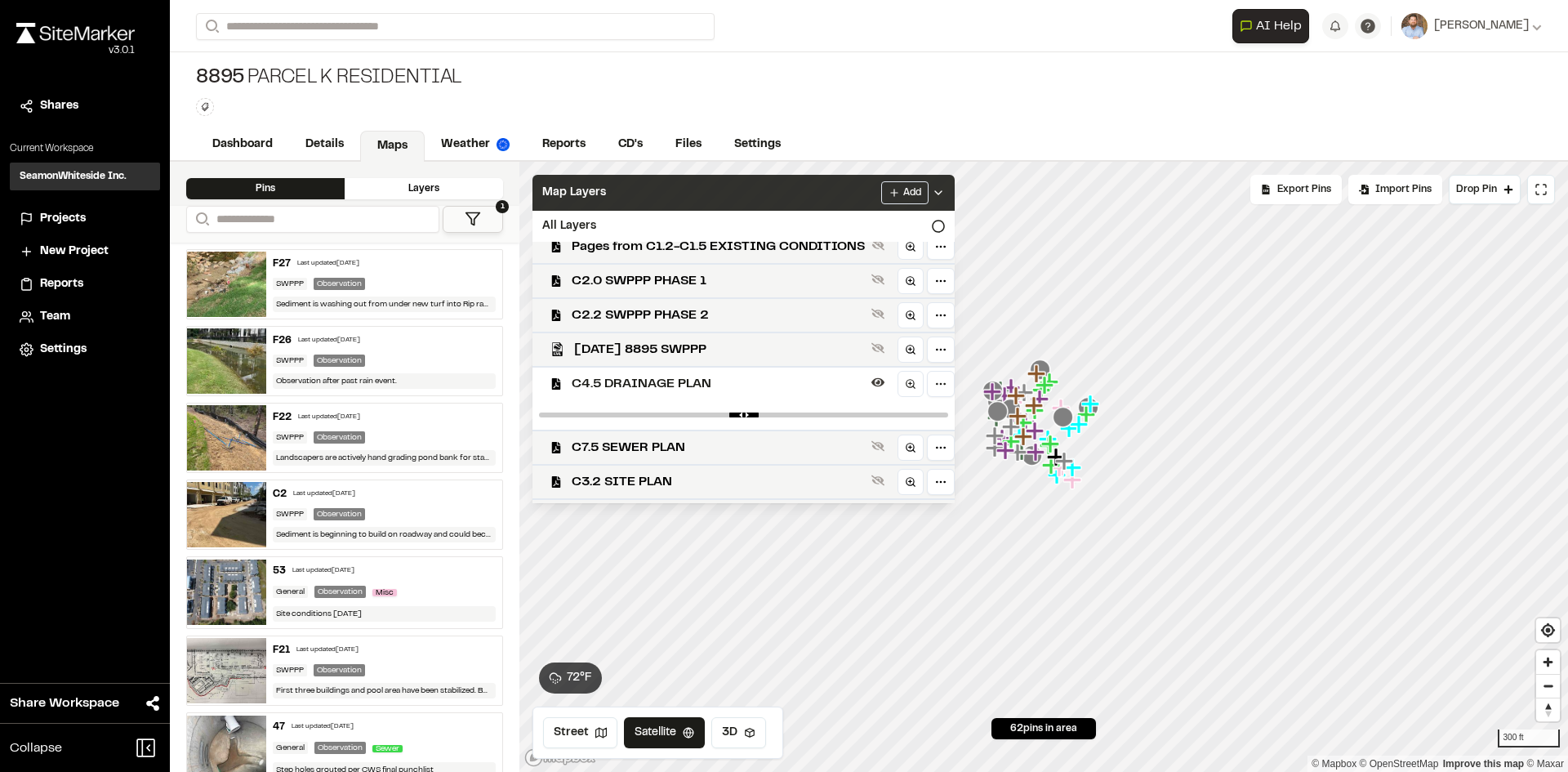
click at [945, 198] on icon at bounding box center [938, 192] width 13 height 13
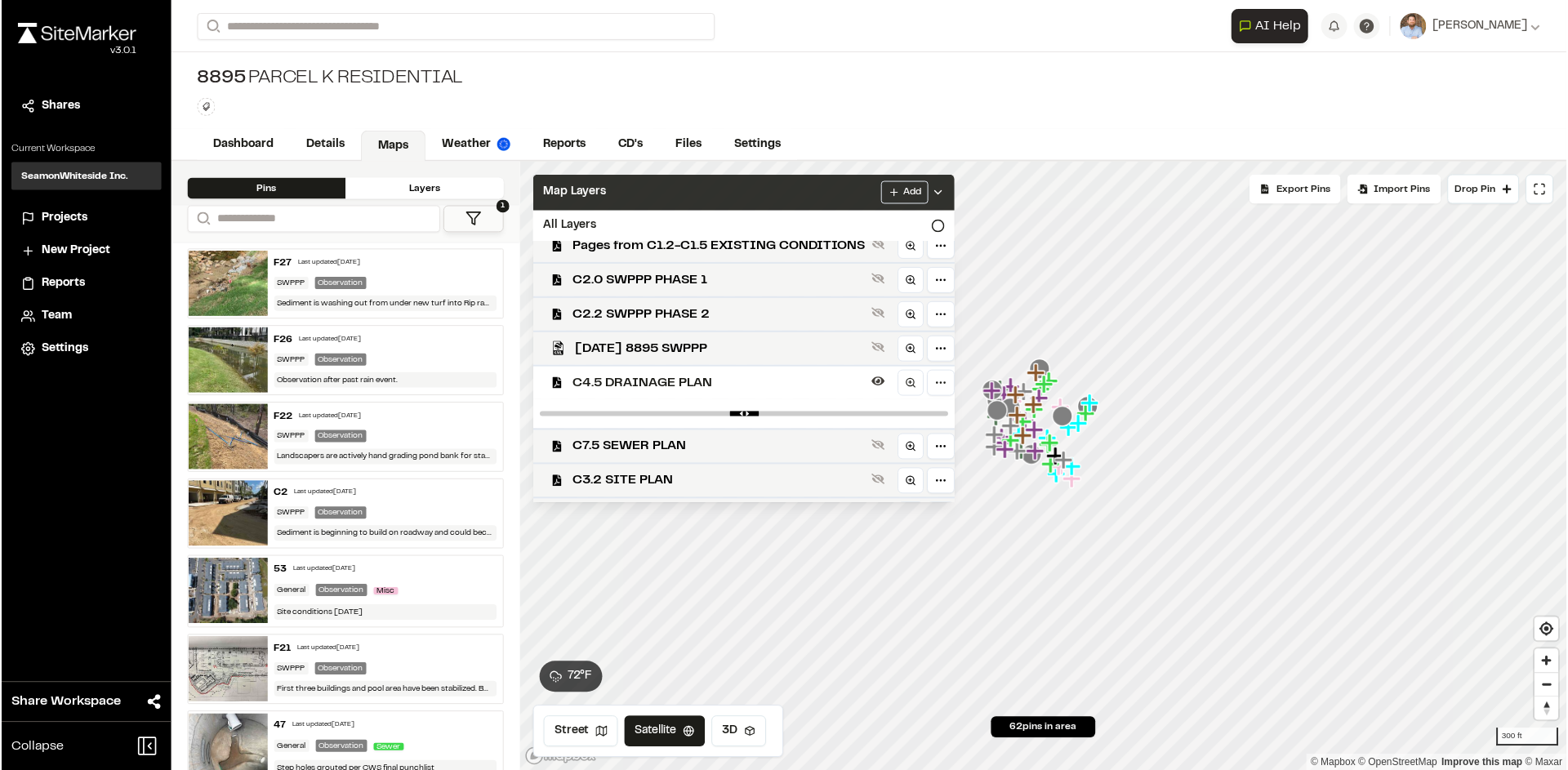
scroll to position [0, 0]
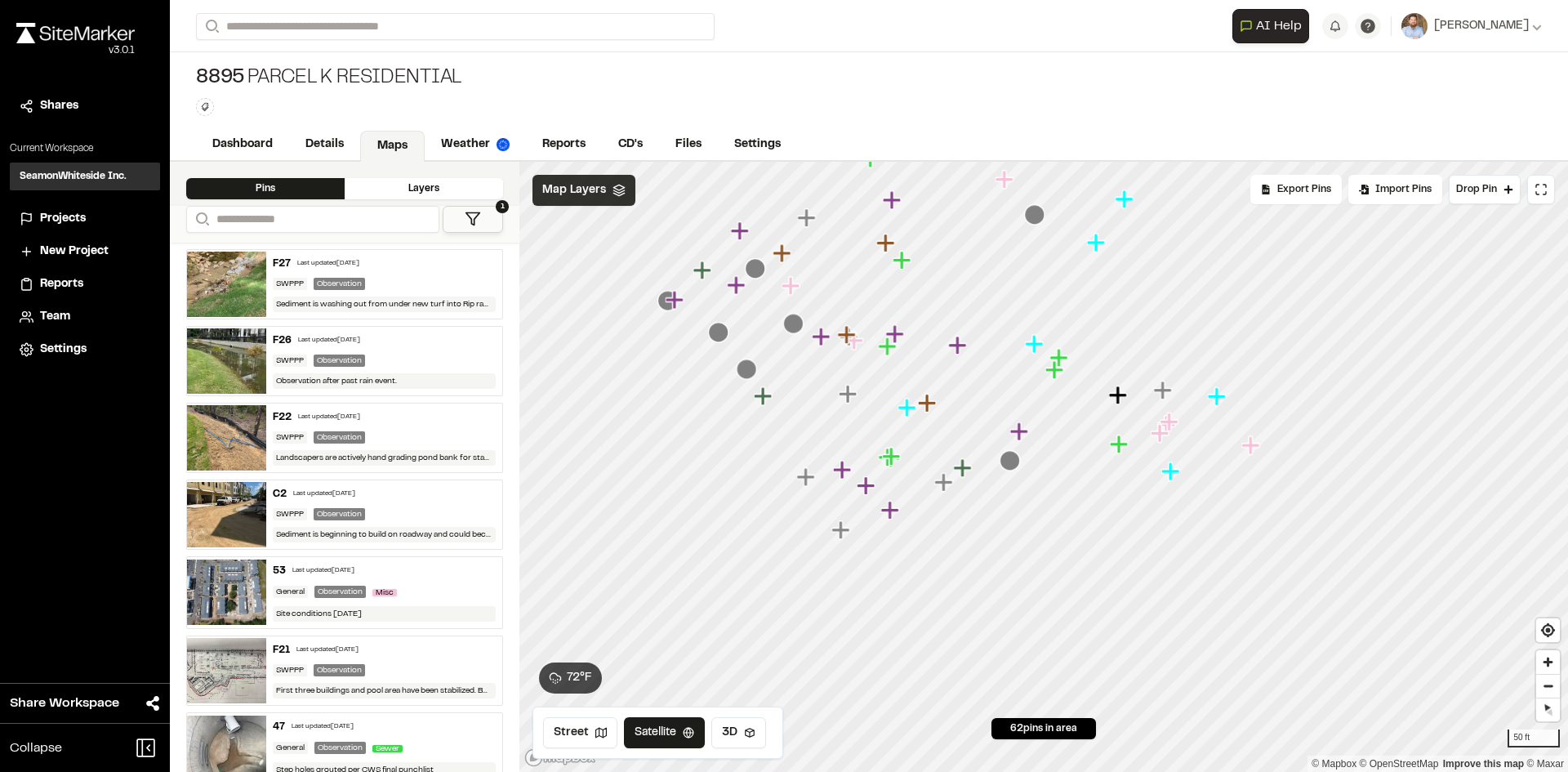
drag, startPoint x: 1240, startPoint y: 646, endPoint x: 1202, endPoint y: 498, distance: 152.8
click at [1182, 482] on icon "Map marker" at bounding box center [1172, 471] width 21 height 21
